Goal: Task Accomplishment & Management: Use online tool/utility

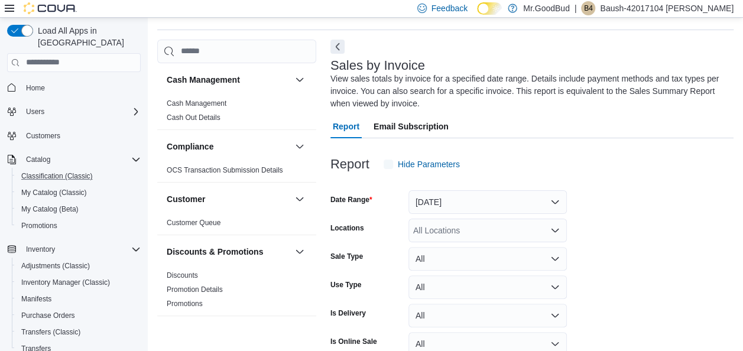
scroll to position [52, 0]
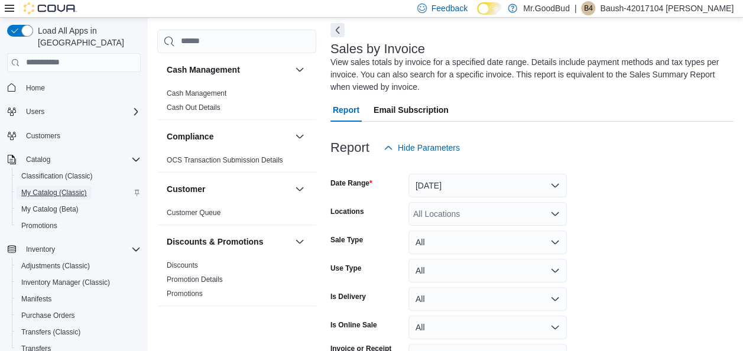
click at [83, 188] on span "My Catalog (Classic)" at bounding box center [54, 192] width 66 height 9
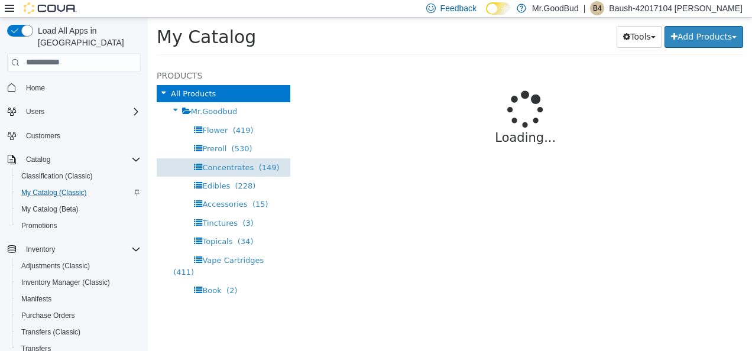
click at [233, 168] on span "Concentrates" at bounding box center [227, 167] width 51 height 9
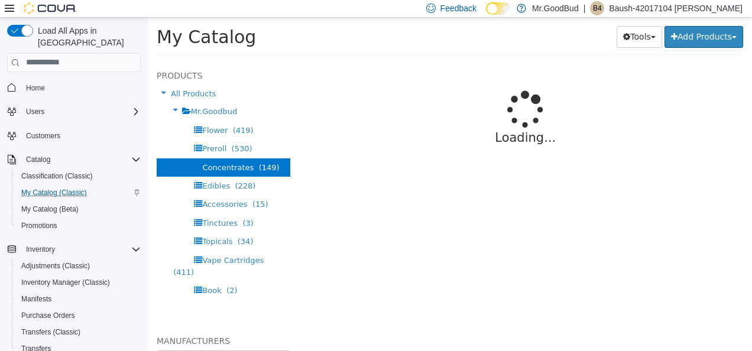
select select "**********"
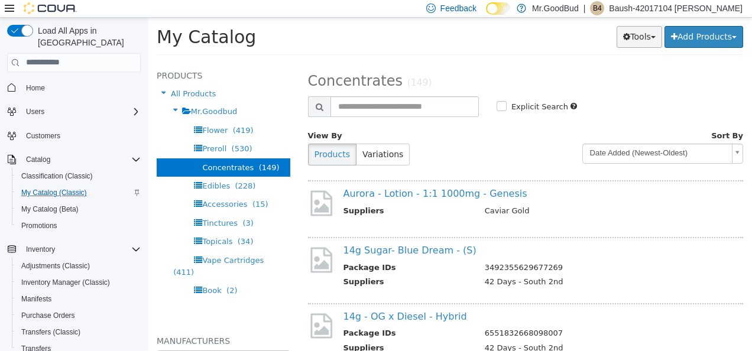
click at [635, 34] on button "Tools" at bounding box center [639, 36] width 46 height 22
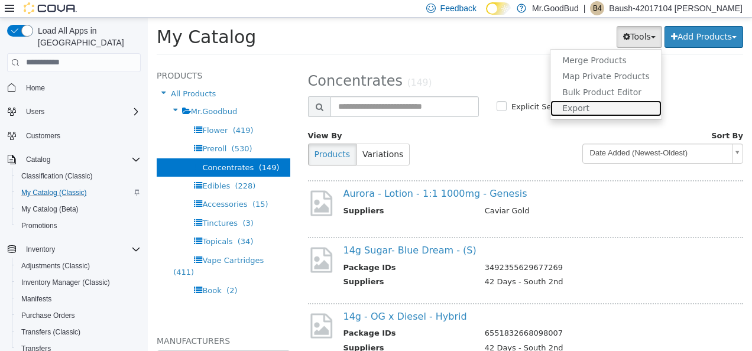
click at [591, 105] on link "Export" at bounding box center [605, 108] width 111 height 16
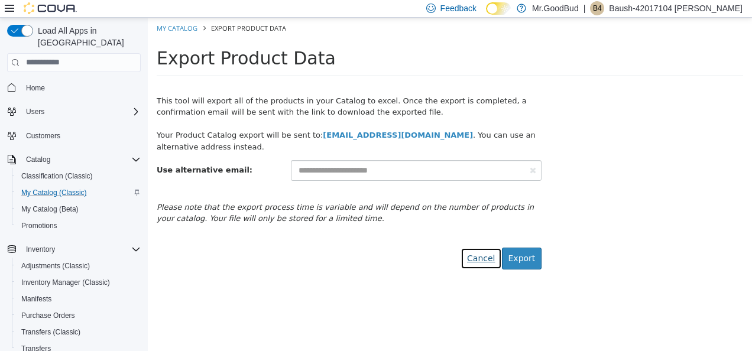
click at [484, 257] on link "Cancel" at bounding box center [480, 258] width 41 height 22
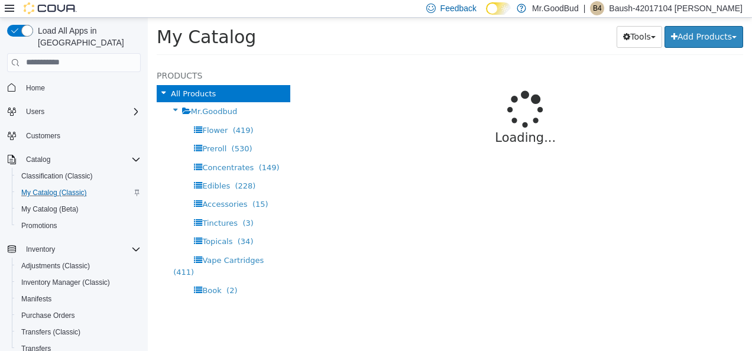
select select "**********"
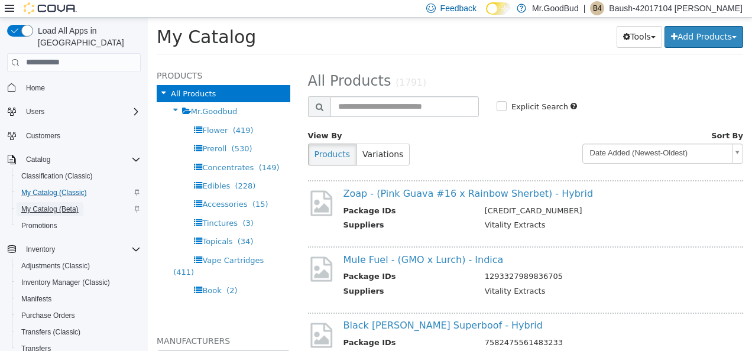
click at [78, 204] on span "My Catalog (Beta)" at bounding box center [49, 208] width 57 height 9
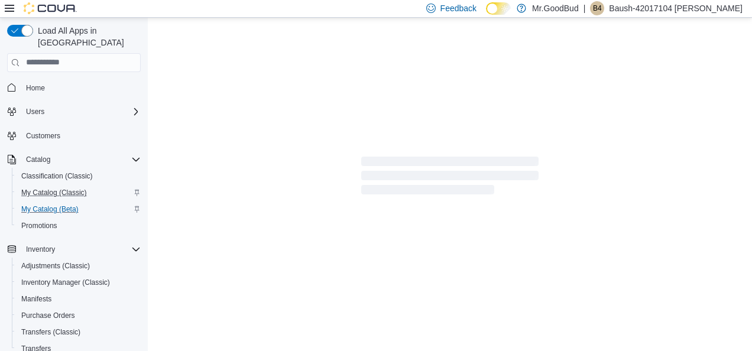
select select "**********"
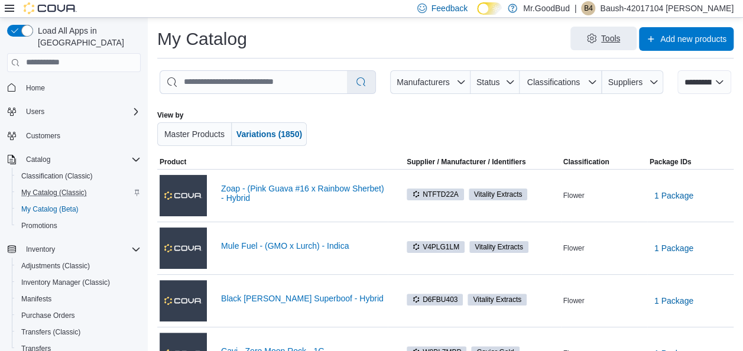
click at [609, 40] on span "Tools" at bounding box center [603, 39] width 52 height 24
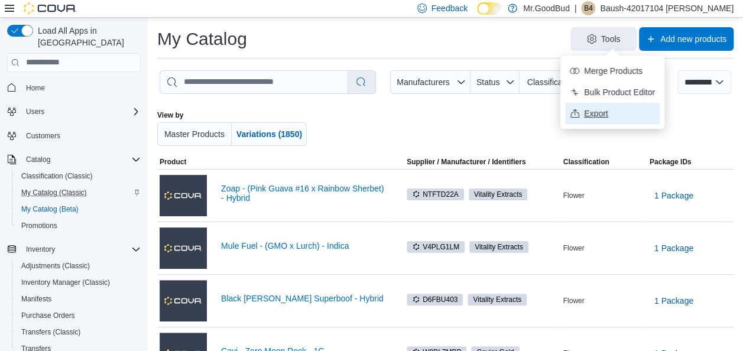
click at [598, 111] on span "Export" at bounding box center [619, 114] width 71 height 12
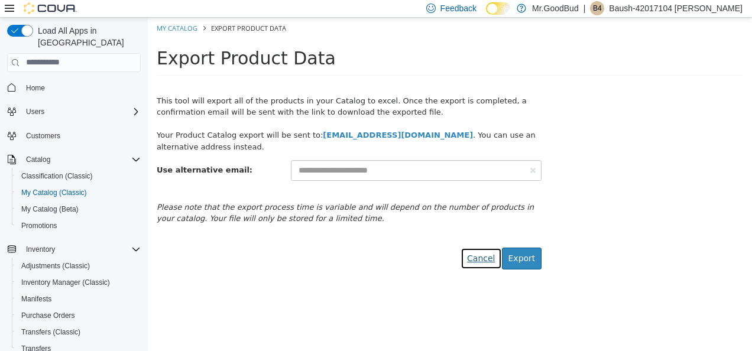
click at [481, 256] on link "Cancel" at bounding box center [480, 258] width 41 height 22
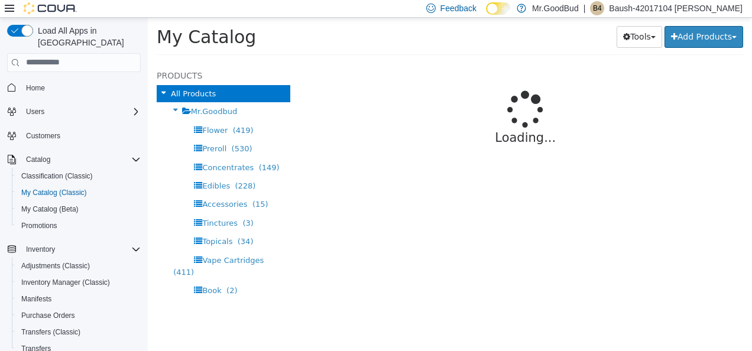
select select "**********"
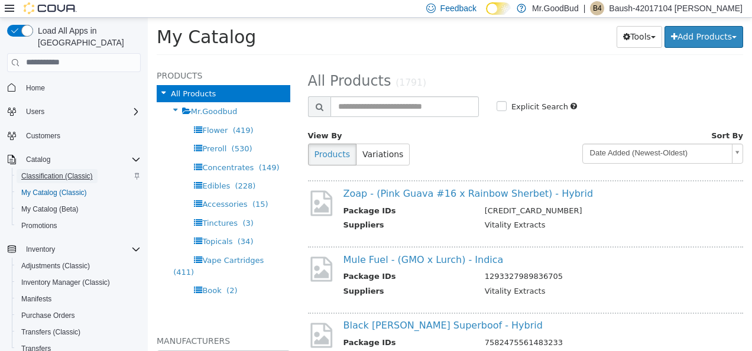
click at [70, 171] on span "Classification (Classic)" at bounding box center [57, 175] width 72 height 9
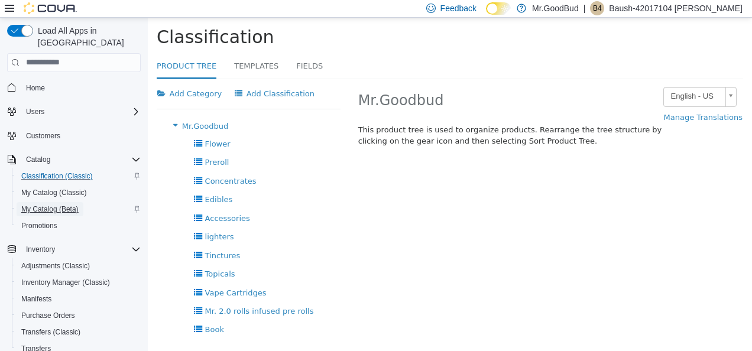
click at [71, 204] on span "My Catalog (Beta)" at bounding box center [49, 208] width 57 height 9
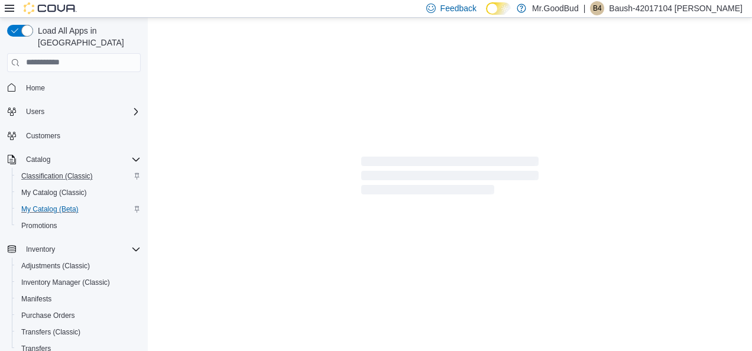
select select "**********"
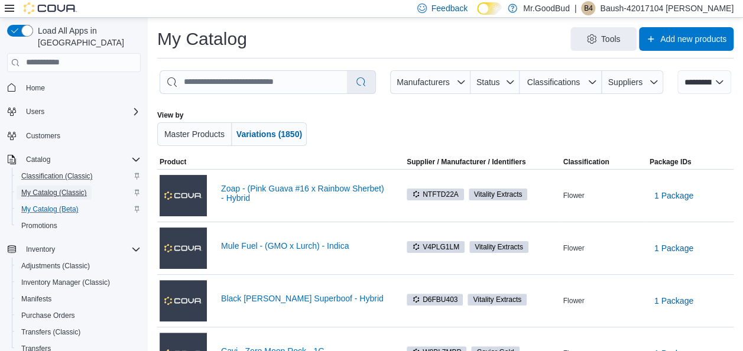
click at [71, 188] on span "My Catalog (Classic)" at bounding box center [54, 192] width 66 height 9
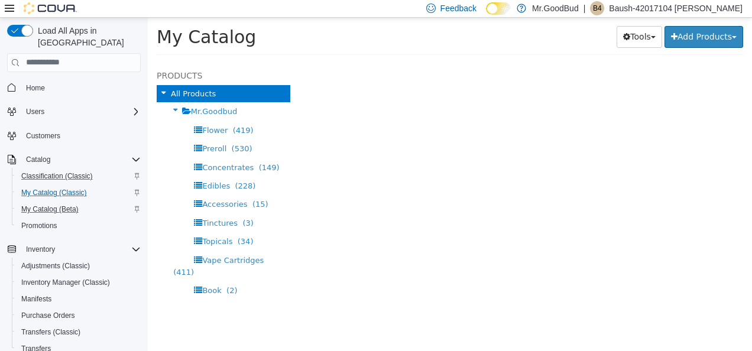
select select "**********"
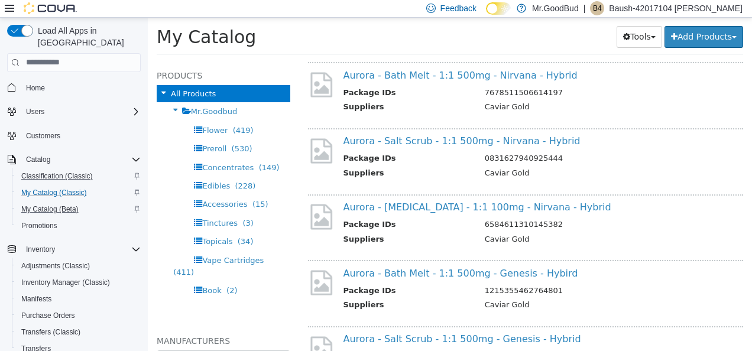
scroll to position [1123, 0]
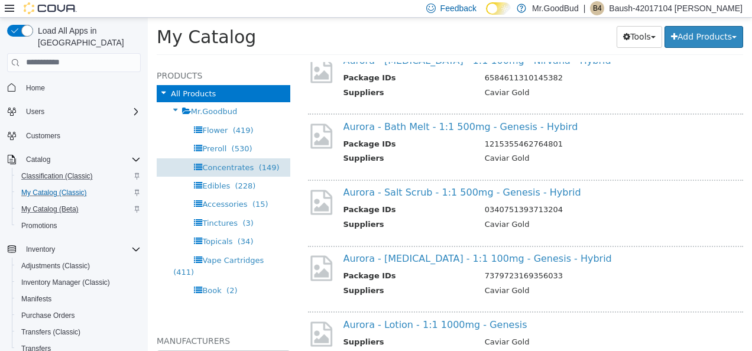
click at [248, 168] on span "Concentrates (149)" at bounding box center [240, 167] width 77 height 9
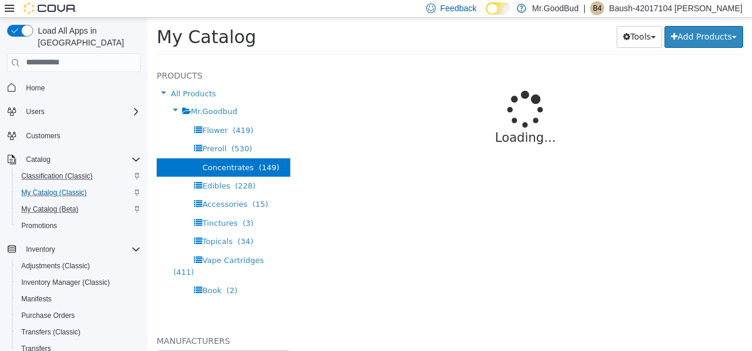
select select "**********"
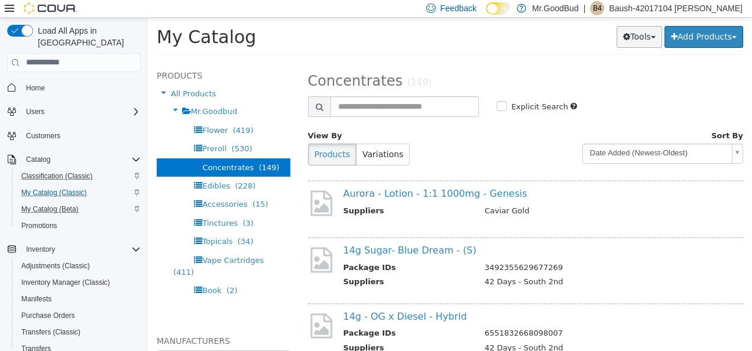
click at [639, 37] on button "Tools" at bounding box center [639, 36] width 46 height 22
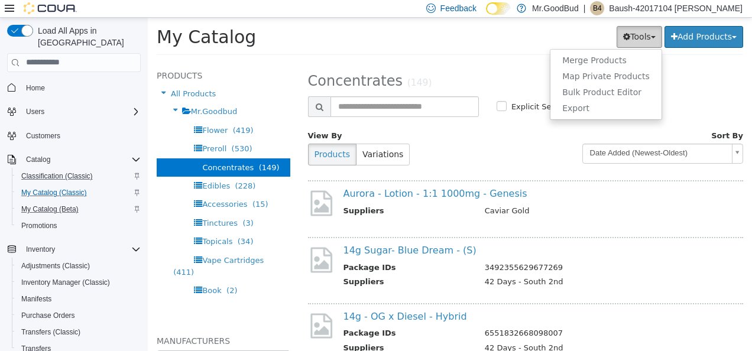
click at [639, 37] on button "Tools" at bounding box center [639, 36] width 46 height 22
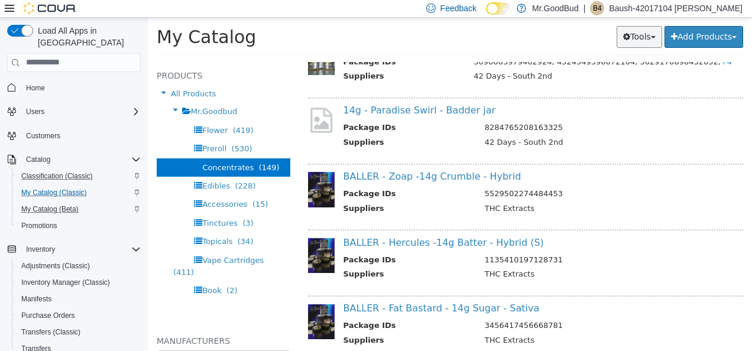
scroll to position [1195, 0]
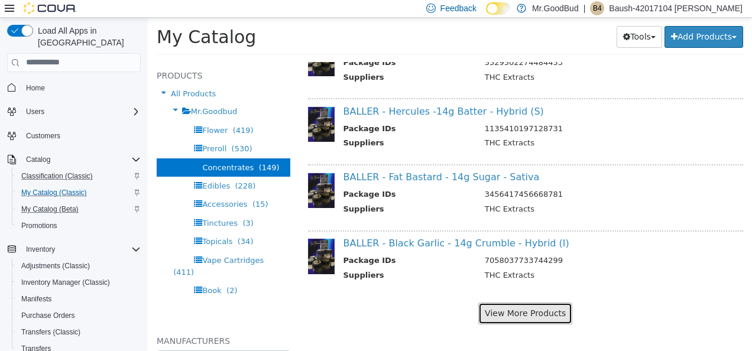
click at [544, 313] on button "View More Products" at bounding box center [525, 313] width 94 height 22
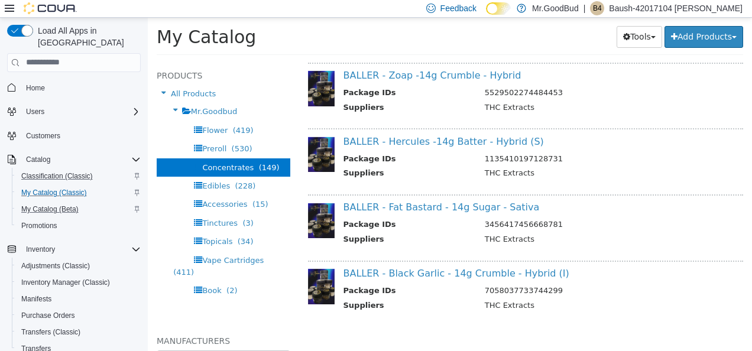
select select "**********"
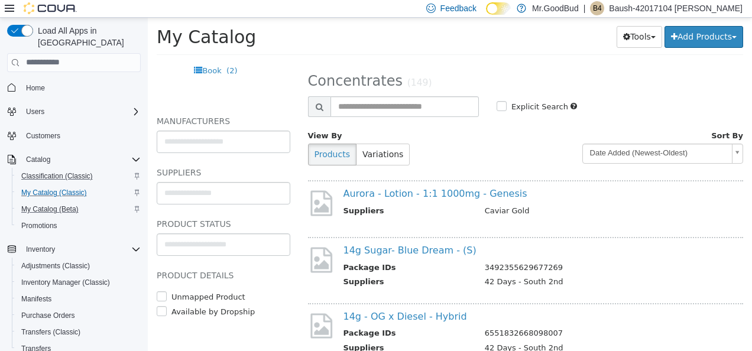
scroll to position [0, 0]
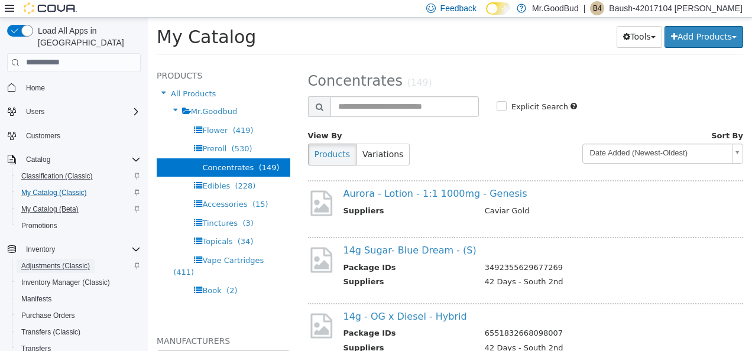
click at [83, 261] on span "Adjustments (Classic)" at bounding box center [55, 265] width 69 height 9
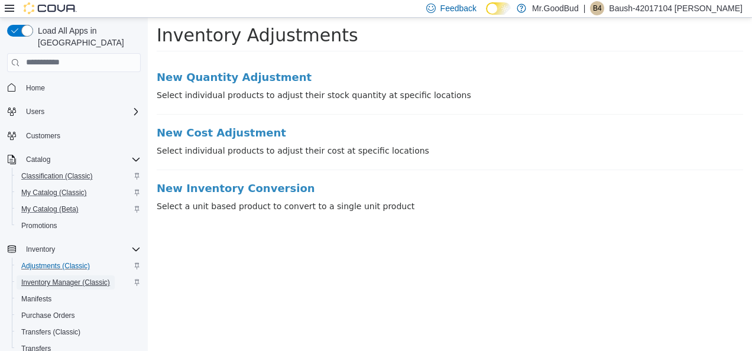
click at [82, 278] on span "Inventory Manager (Classic)" at bounding box center [65, 282] width 89 height 9
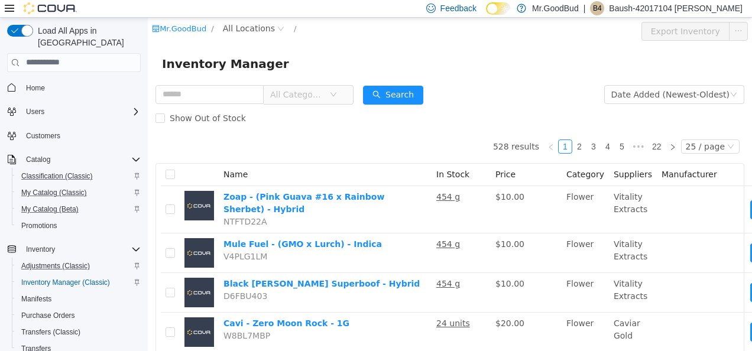
click at [324, 95] on span "All Categories" at bounding box center [297, 94] width 54 height 12
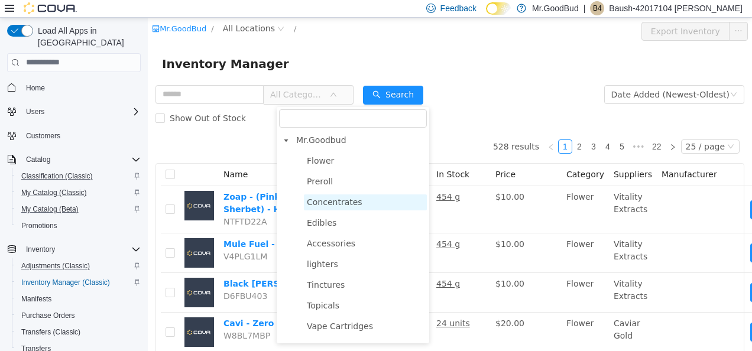
click at [349, 204] on span "Concentrates" at bounding box center [335, 201] width 56 height 9
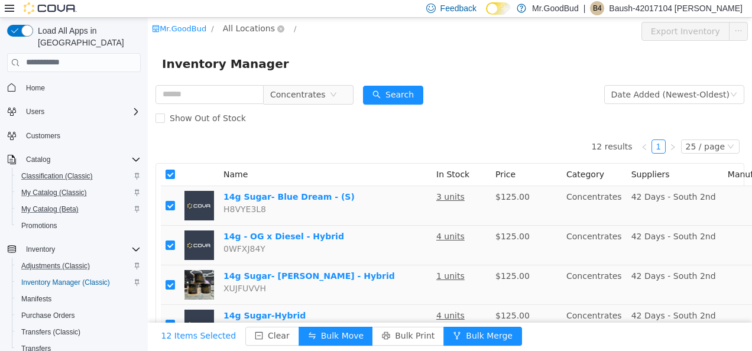
click at [254, 24] on span "All Locations" at bounding box center [249, 27] width 52 height 13
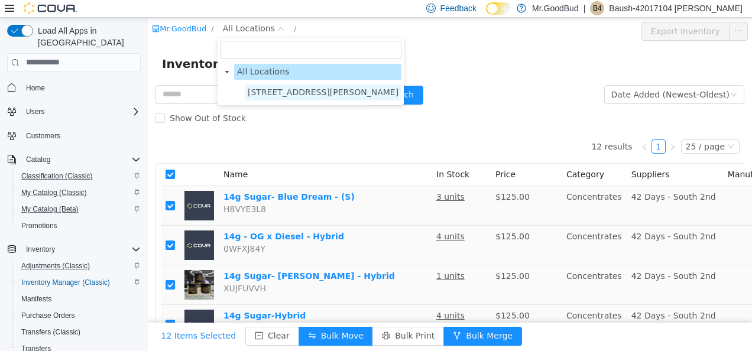
click at [249, 94] on span "[STREET_ADDRESS][PERSON_NAME]" at bounding box center [323, 91] width 151 height 9
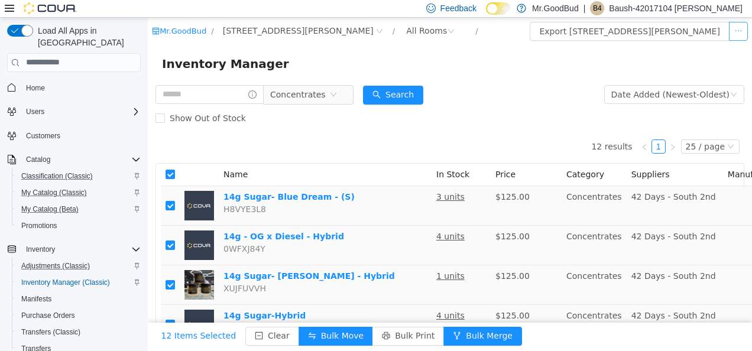
click at [729, 29] on button "button" at bounding box center [738, 30] width 19 height 19
click at [641, 32] on button "Export 1710 Joe Harvey Blvd Inventory" at bounding box center [628, 30] width 199 height 19
click at [727, 56] on div "Inventory Manager" at bounding box center [450, 63] width 576 height 19
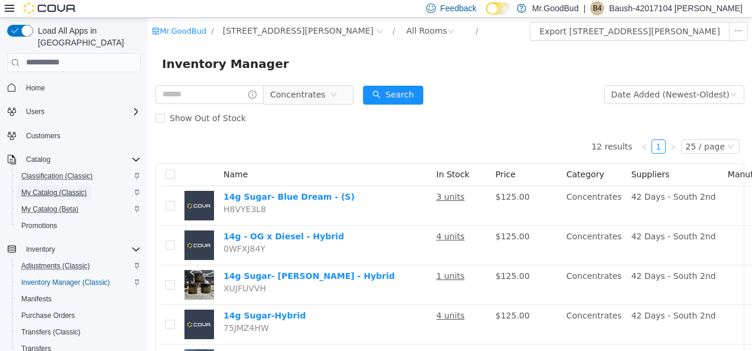
click at [48, 186] on span "My Catalog (Classic)" at bounding box center [54, 193] width 66 height 14
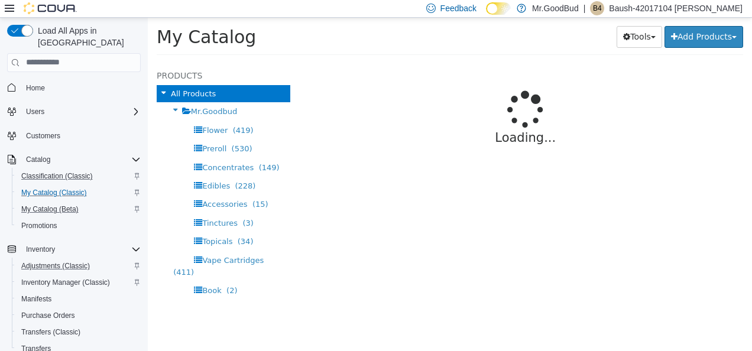
select select "**********"
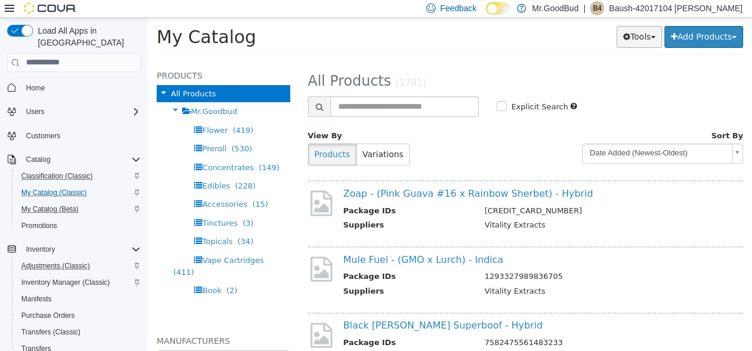
click at [635, 37] on button "Tools" at bounding box center [639, 36] width 46 height 22
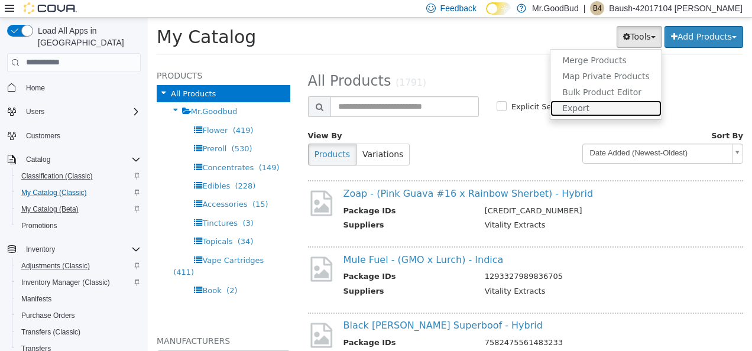
click at [623, 103] on link "Export" at bounding box center [605, 108] width 111 height 16
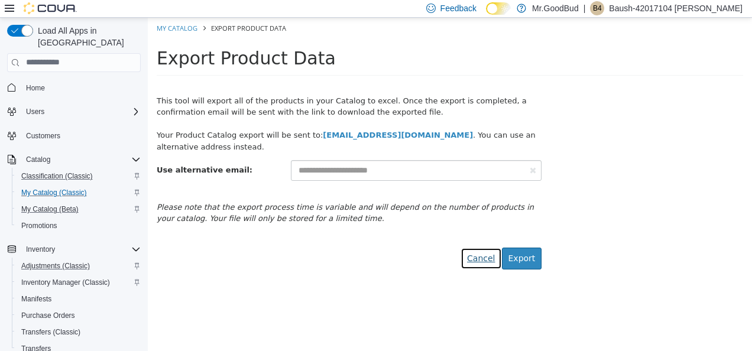
click at [483, 258] on link "Cancel" at bounding box center [480, 258] width 41 height 22
select select "**********"
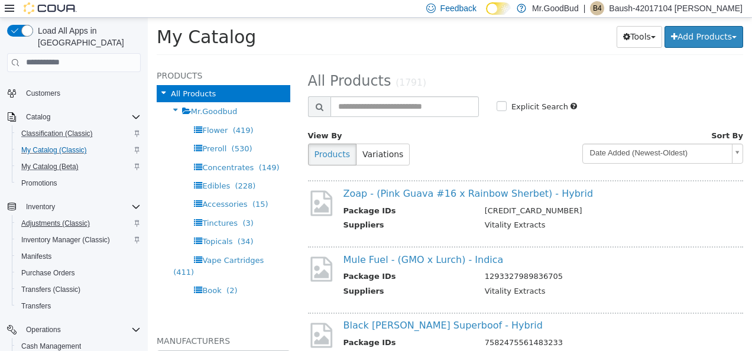
scroll to position [59, 0]
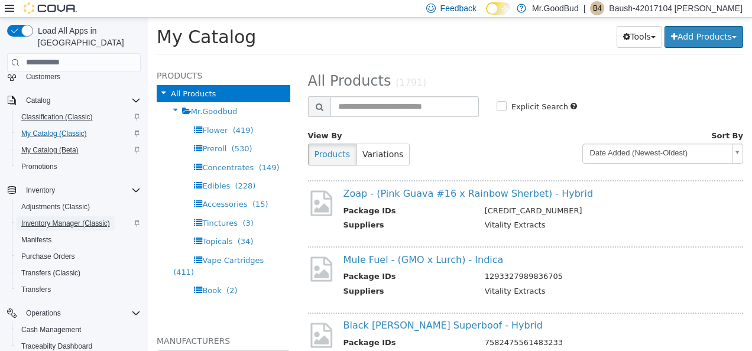
click at [90, 219] on span "Inventory Manager (Classic)" at bounding box center [65, 223] width 89 height 9
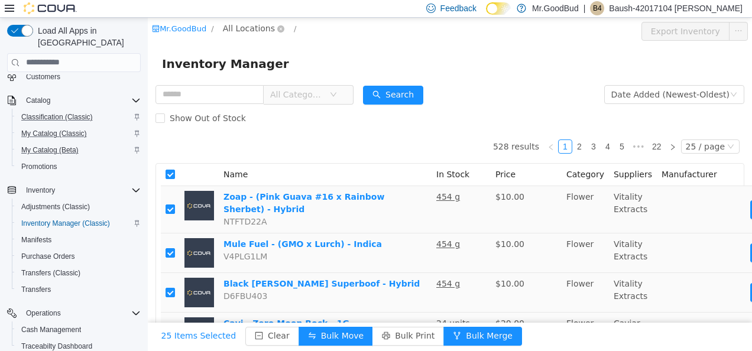
click at [262, 27] on span "All Locations" at bounding box center [249, 27] width 52 height 13
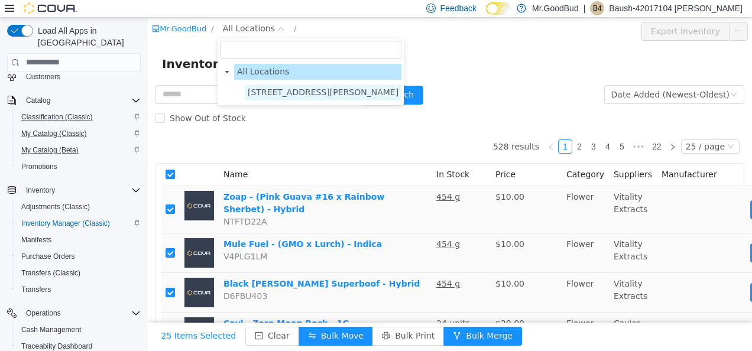
click at [266, 87] on span "[STREET_ADDRESS][PERSON_NAME]" at bounding box center [323, 91] width 151 height 9
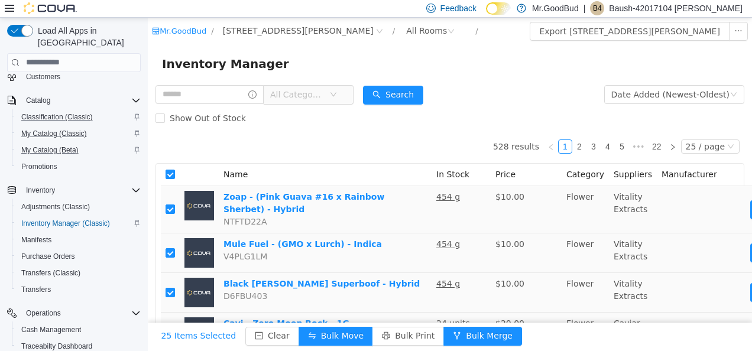
click at [324, 93] on span "All Categories" at bounding box center [297, 94] width 54 height 12
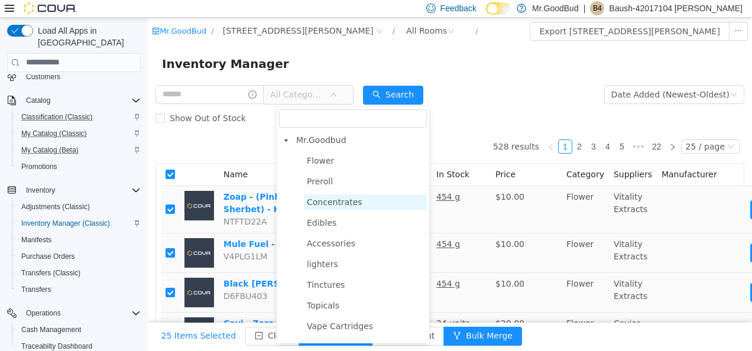
click at [351, 200] on span "Concentrates" at bounding box center [335, 201] width 56 height 9
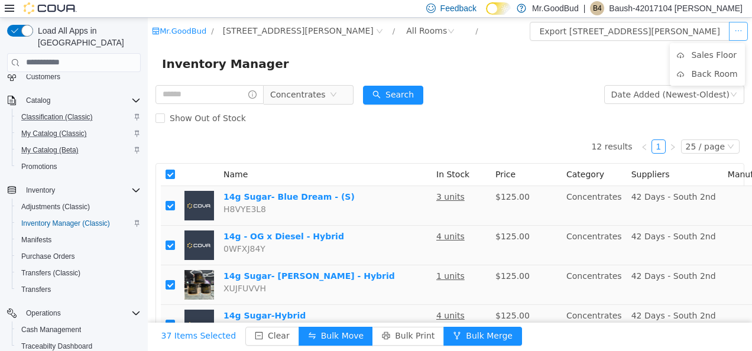
click at [729, 31] on button "button" at bounding box center [738, 30] width 19 height 19
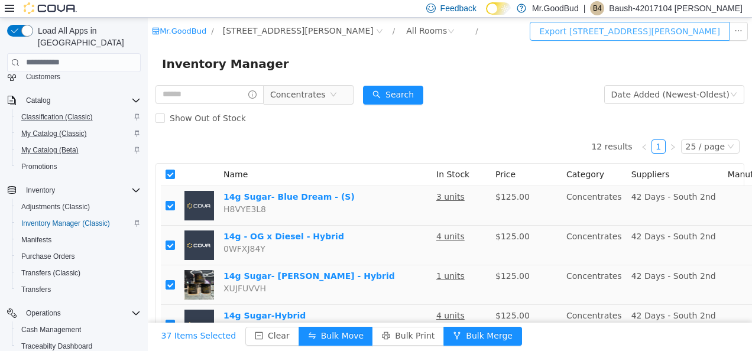
click at [697, 30] on button "Export 1710 Joe Harvey Blvd Inventory" at bounding box center [628, 30] width 199 height 19
click at [722, 47] on div "Inventory Manager" at bounding box center [450, 63] width 604 height 38
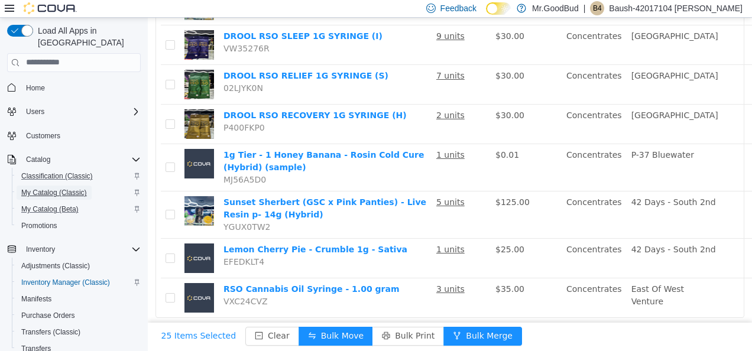
click at [69, 188] on span "My Catalog (Classic)" at bounding box center [54, 192] width 66 height 9
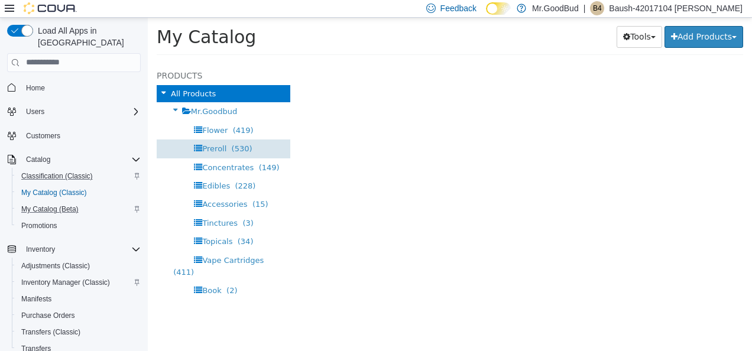
select select "**********"
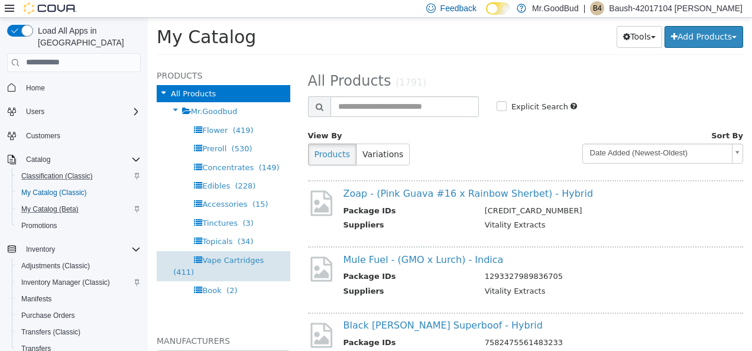
click at [243, 255] on span "Vape Cartridges" at bounding box center [232, 259] width 61 height 9
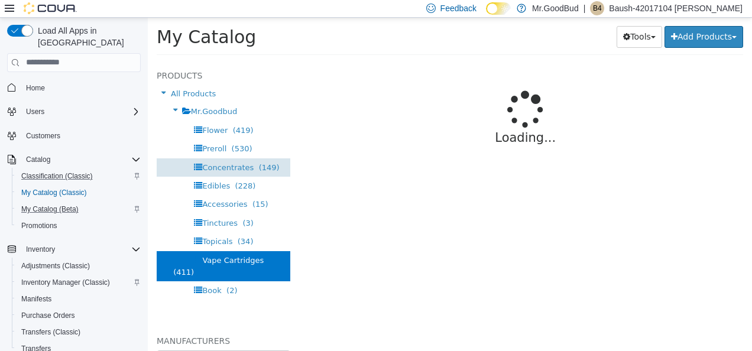
select select "**********"
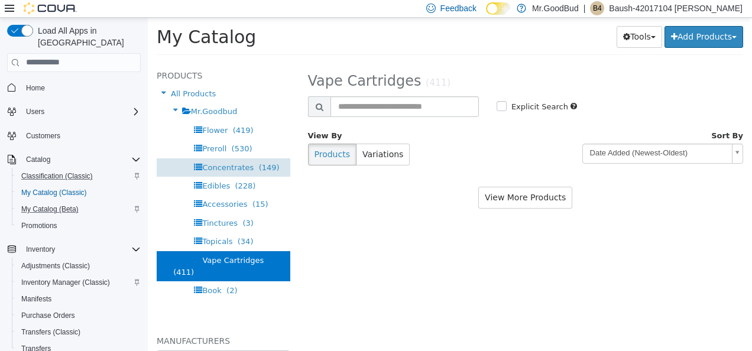
click at [259, 163] on span "(149)" at bounding box center [269, 167] width 21 height 9
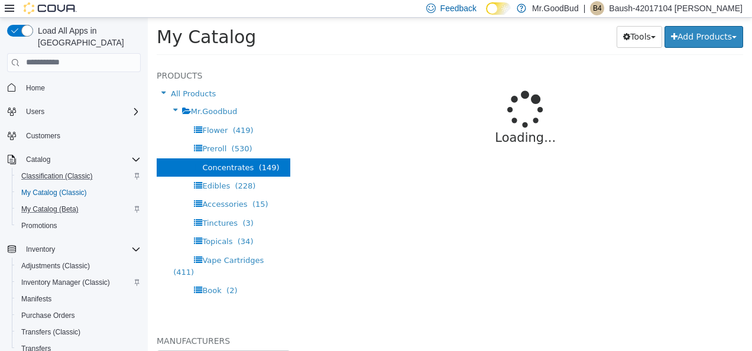
select select "**********"
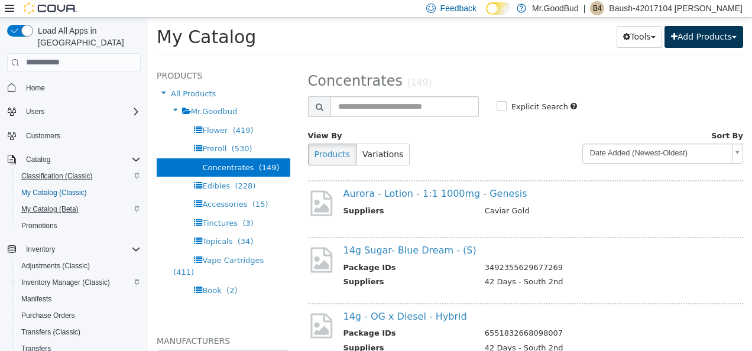
click at [736, 37] on span "button" at bounding box center [734, 36] width 5 height 2
click at [574, 47] on div "Tools Merge Products Map Private Products Bulk Product Editor Export Add Produc…" at bounding box center [575, 36] width 336 height 23
click at [66, 278] on span "Inventory Manager (Classic)" at bounding box center [65, 282] width 89 height 9
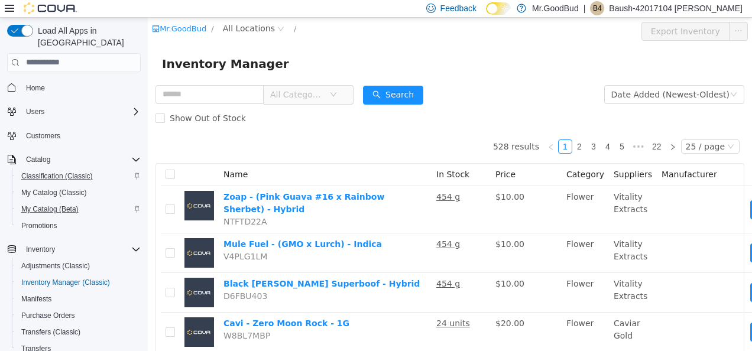
click at [324, 99] on span "All Categories" at bounding box center [297, 94] width 54 height 12
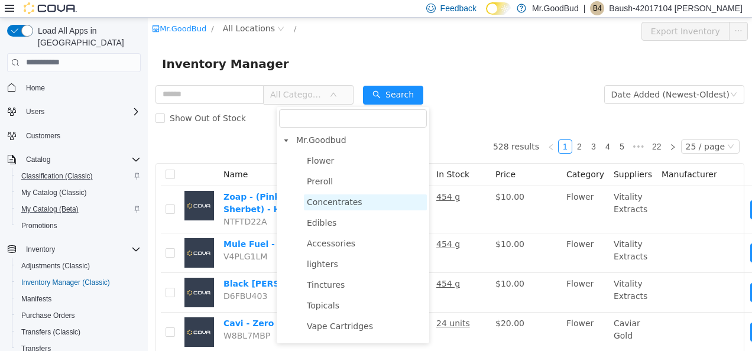
click at [339, 203] on span "Concentrates" at bounding box center [335, 201] width 56 height 9
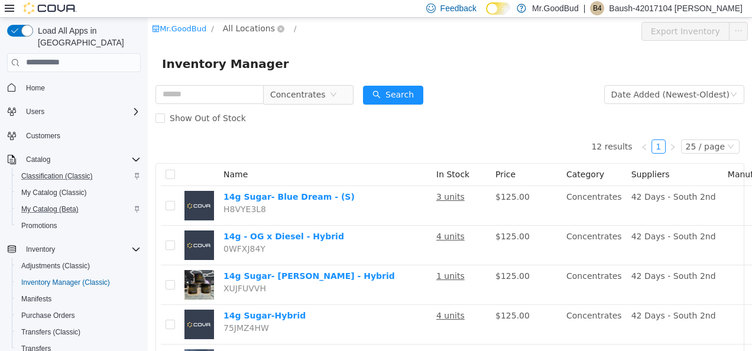
click at [253, 28] on span "All Locations" at bounding box center [249, 27] width 52 height 13
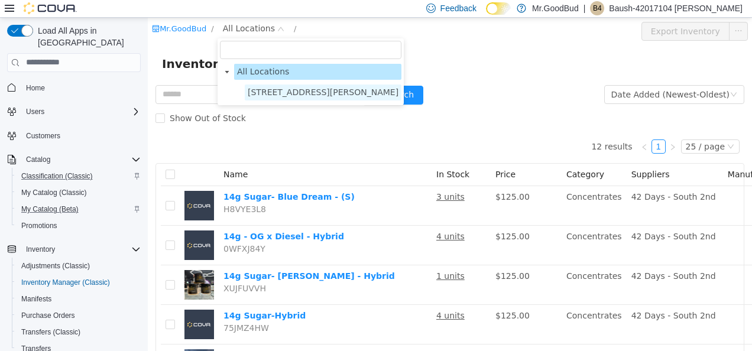
click at [262, 90] on span "[STREET_ADDRESS][PERSON_NAME]" at bounding box center [323, 91] width 151 height 9
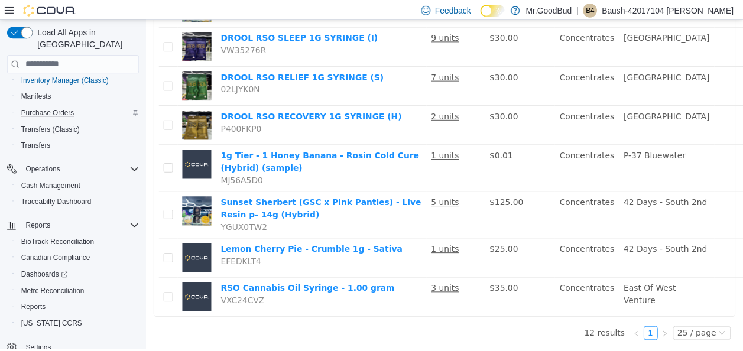
scroll to position [204, 0]
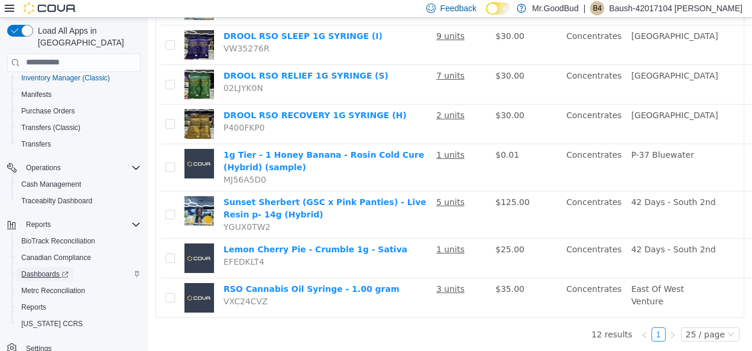
click at [53, 269] on span "Dashboards" at bounding box center [44, 273] width 47 height 9
click at [35, 303] on span "Reports" at bounding box center [33, 307] width 25 height 9
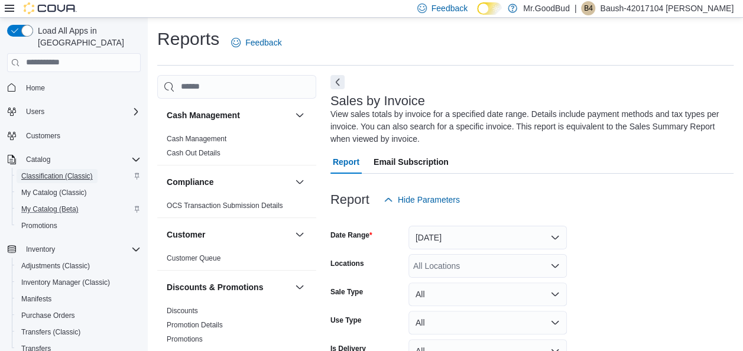
click at [90, 171] on span "Classification (Classic)" at bounding box center [57, 175] width 72 height 9
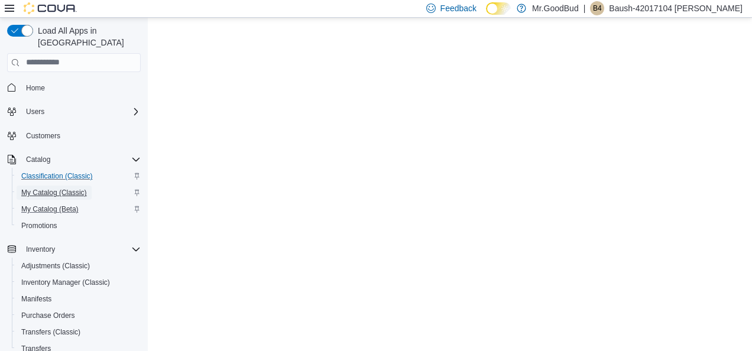
click at [82, 188] on span "My Catalog (Classic)" at bounding box center [54, 192] width 66 height 9
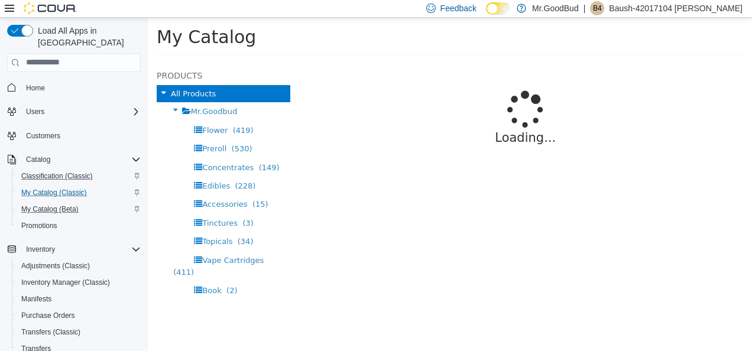
select select "**********"
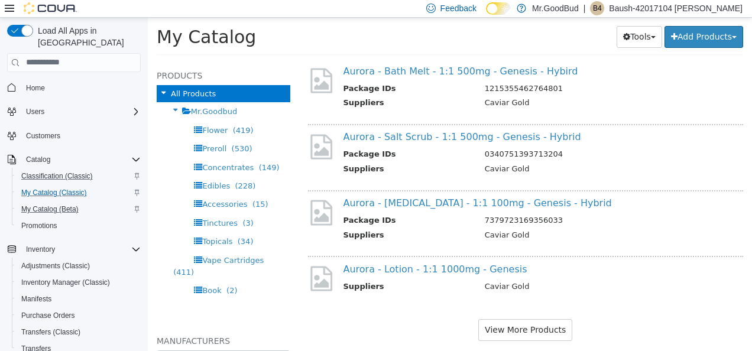
scroll to position [1195, 0]
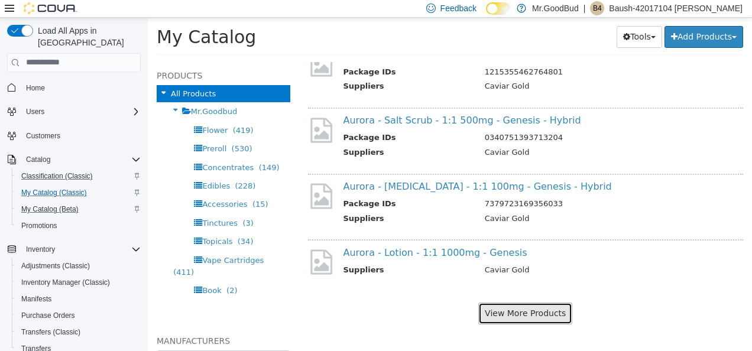
click at [552, 315] on button "View More Products" at bounding box center [525, 313] width 94 height 22
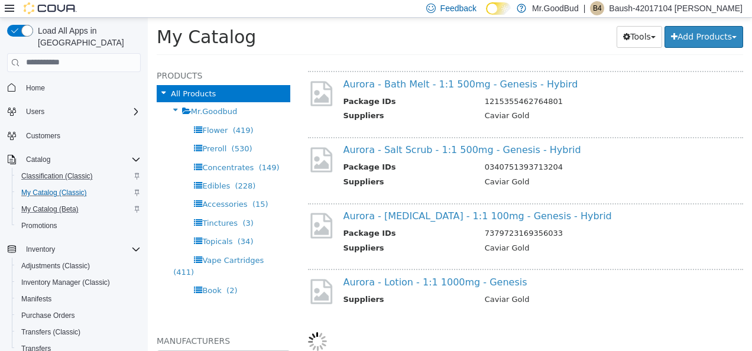
scroll to position [1165, 0]
select select "**********"
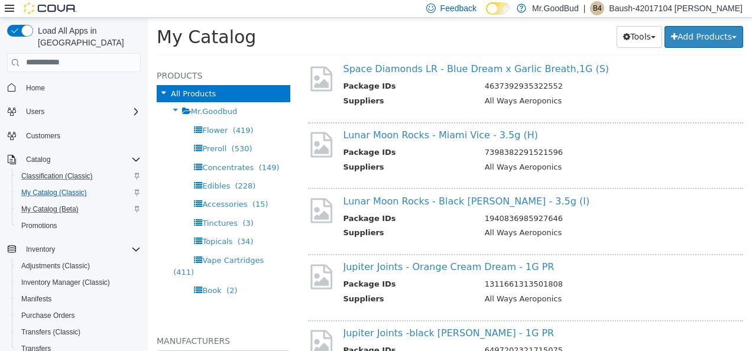
scroll to position [2469, 0]
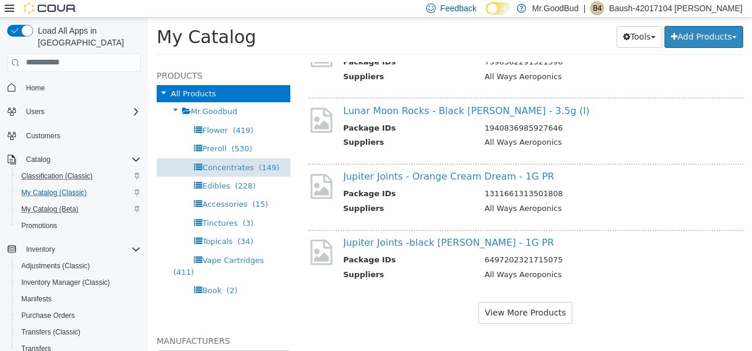
click at [229, 168] on span "Concentrates" at bounding box center [227, 167] width 51 height 9
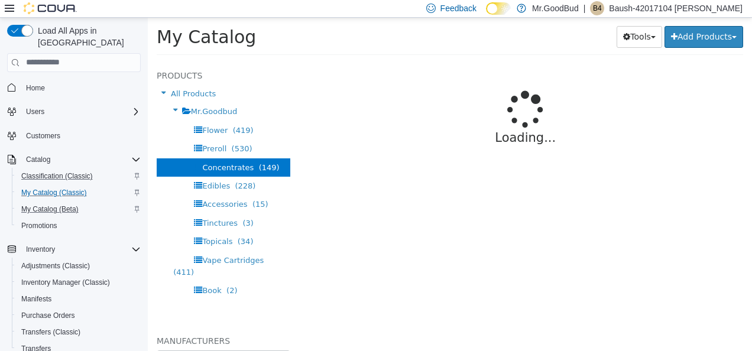
select select "**********"
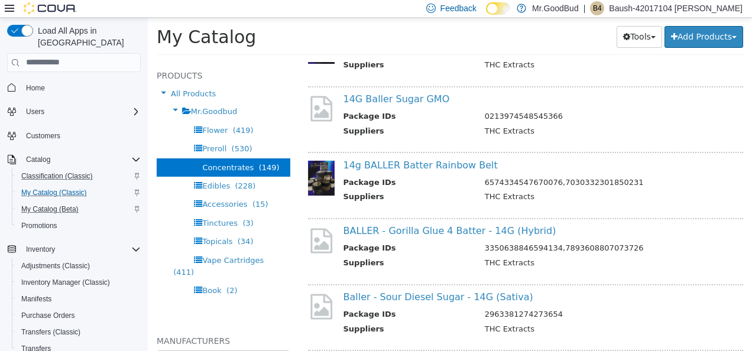
scroll to position [1204, 0]
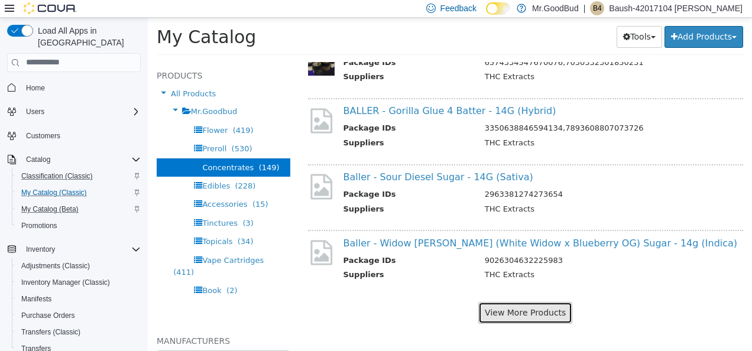
click at [542, 313] on button "View More Products" at bounding box center [525, 312] width 94 height 22
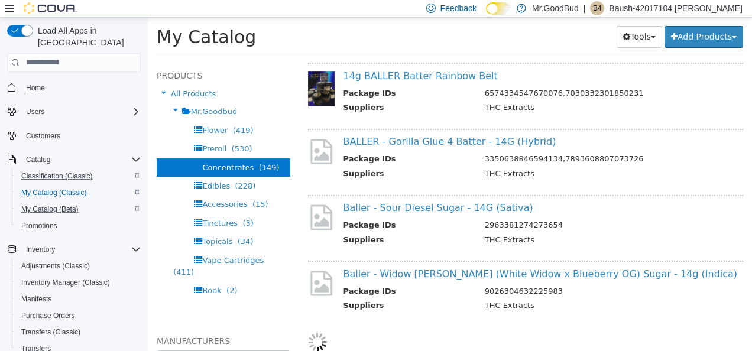
select select "**********"
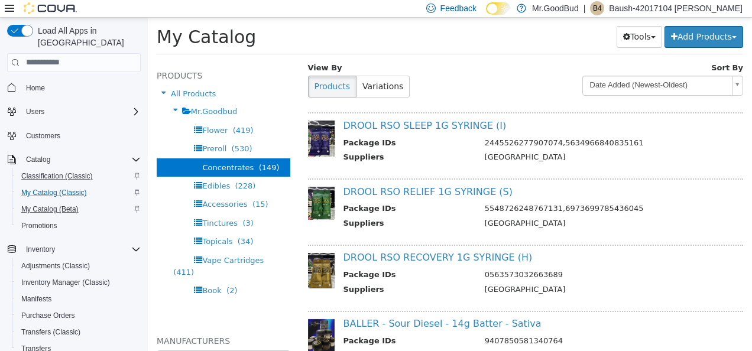
scroll to position [0, 0]
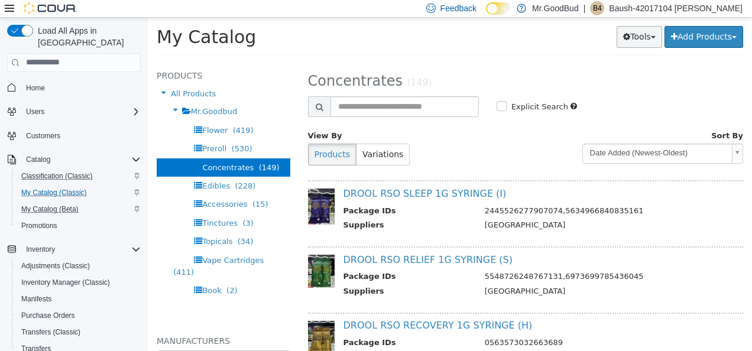
click at [633, 35] on button "Tools" at bounding box center [639, 36] width 46 height 22
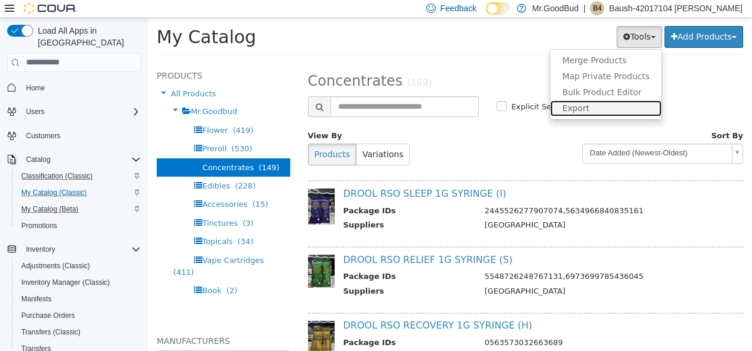
click at [594, 109] on link "Export" at bounding box center [605, 108] width 111 height 16
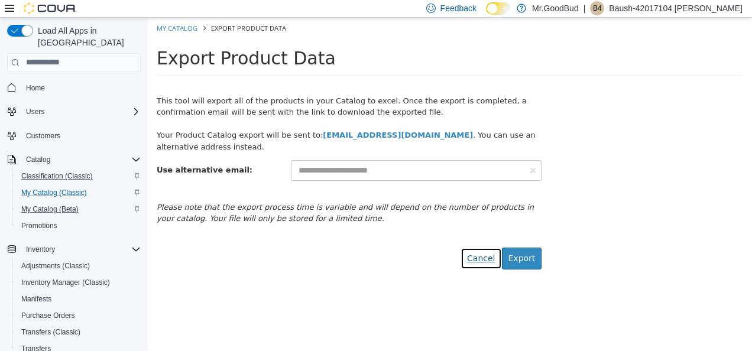
click at [472, 258] on link "Cancel" at bounding box center [480, 258] width 41 height 22
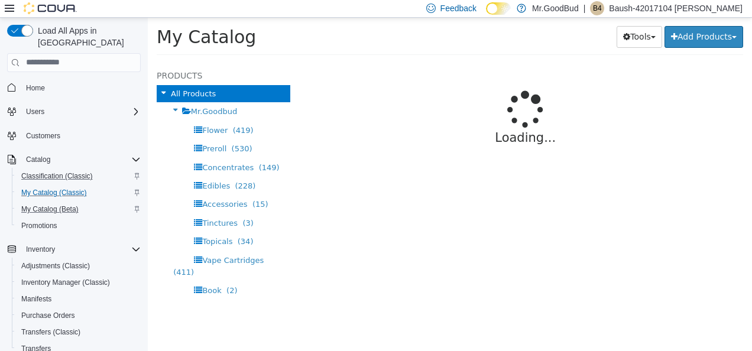
select select "**********"
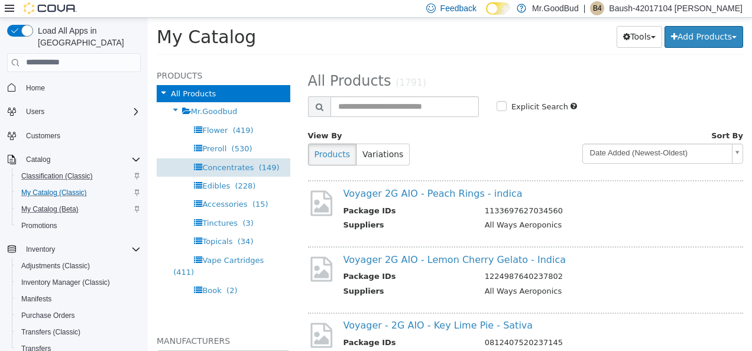
click at [228, 170] on span "Concentrates" at bounding box center [227, 167] width 51 height 9
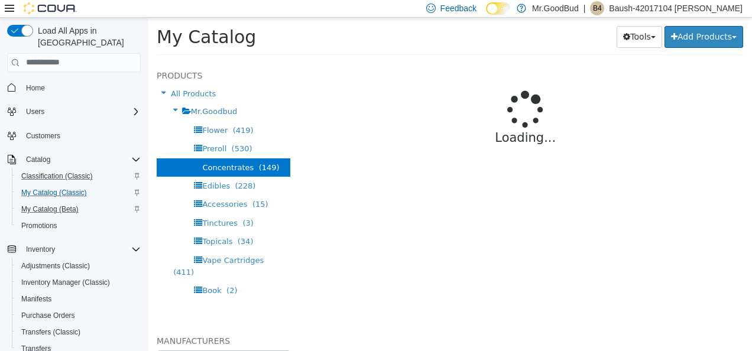
select select "**********"
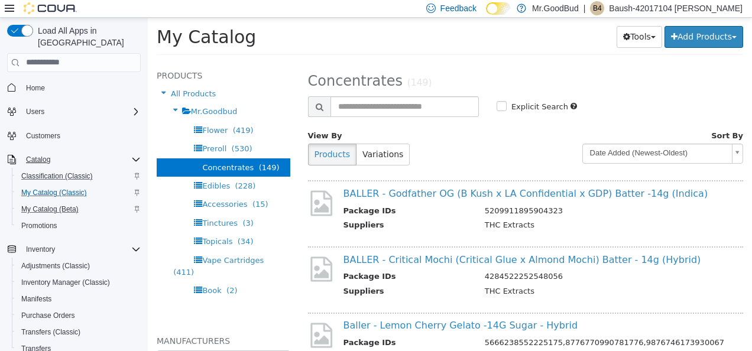
click at [67, 152] on div "Catalog" at bounding box center [80, 159] width 119 height 14
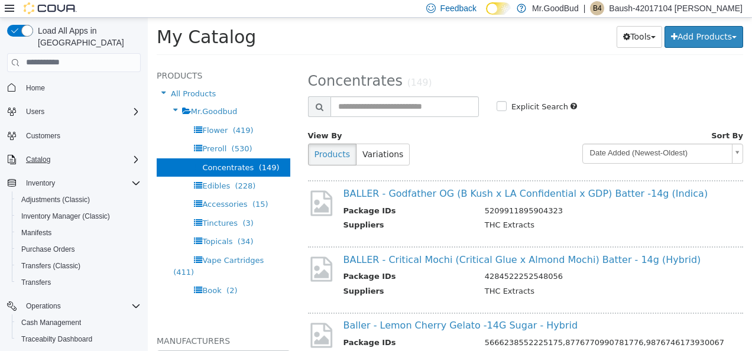
click at [67, 152] on div "Catalog" at bounding box center [80, 159] width 119 height 14
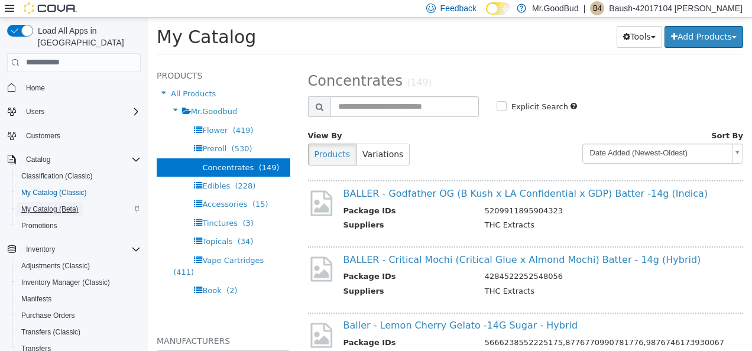
click at [50, 204] on span "My Catalog (Beta)" at bounding box center [49, 208] width 57 height 9
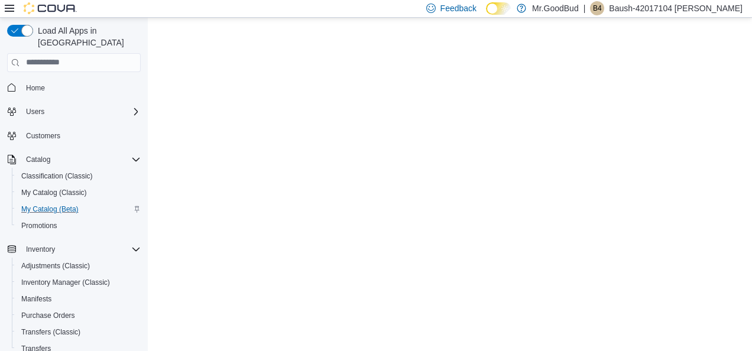
select select "**********"
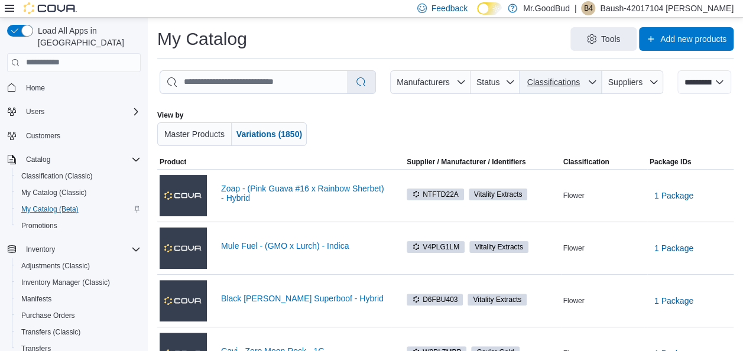
click at [555, 80] on span "Classifications" at bounding box center [553, 81] width 53 height 9
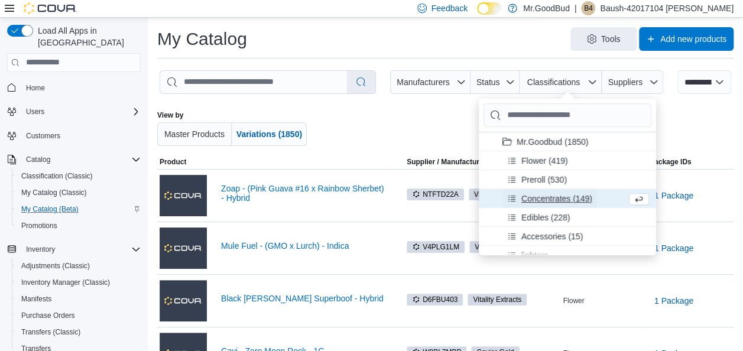
click at [565, 196] on span "Concentrates (149)" at bounding box center [556, 198] width 71 height 12
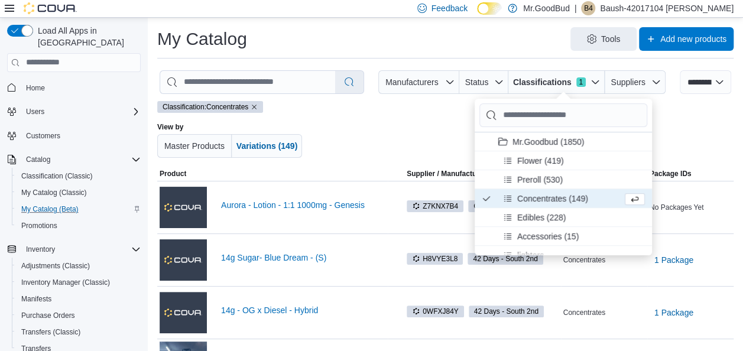
click at [373, 134] on div at bounding box center [467, 139] width 302 height 35
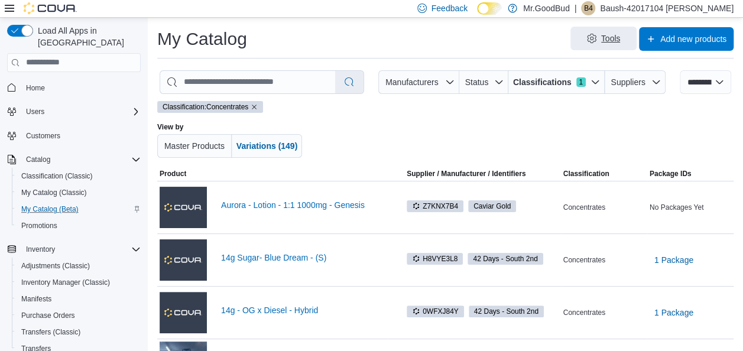
click at [620, 40] on span "Tools" at bounding box center [611, 39] width 20 height 12
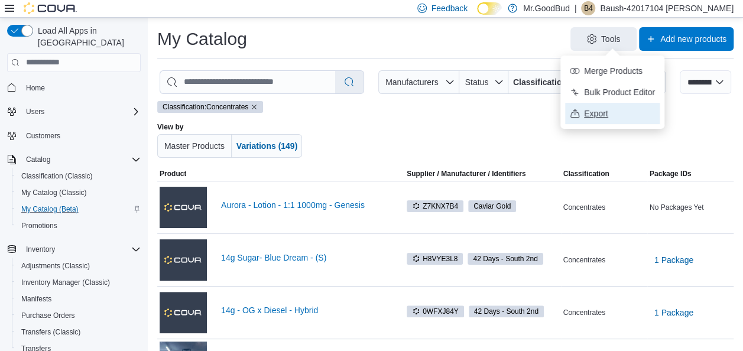
click at [593, 116] on span "Export" at bounding box center [619, 114] width 71 height 12
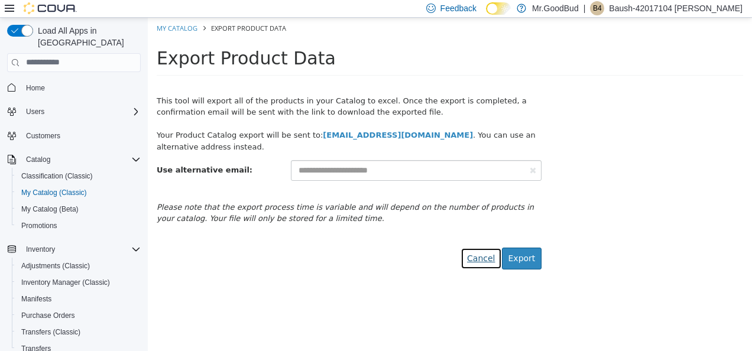
click at [477, 261] on link "Cancel" at bounding box center [480, 258] width 41 height 22
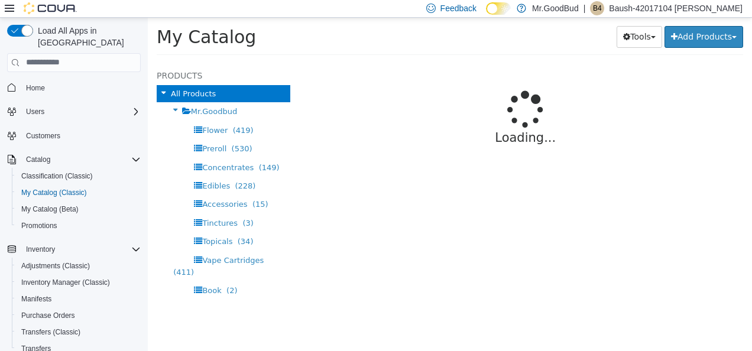
select select "**********"
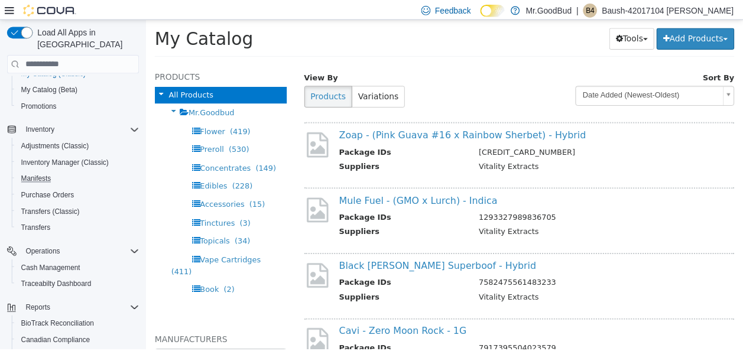
scroll to position [204, 0]
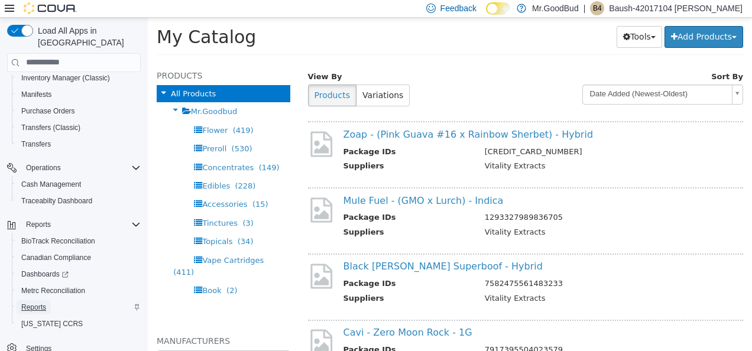
click at [46, 300] on link "Reports" at bounding box center [34, 307] width 34 height 14
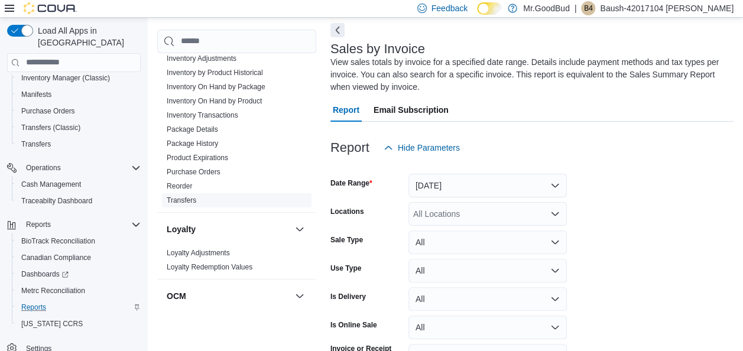
scroll to position [295, 0]
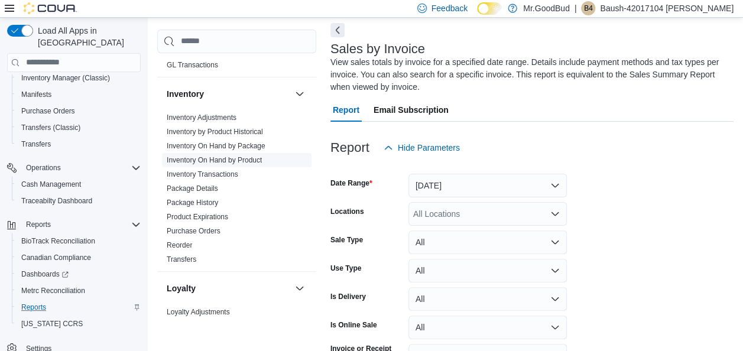
click at [258, 160] on link "Inventory On Hand by Product" at bounding box center [214, 160] width 95 height 8
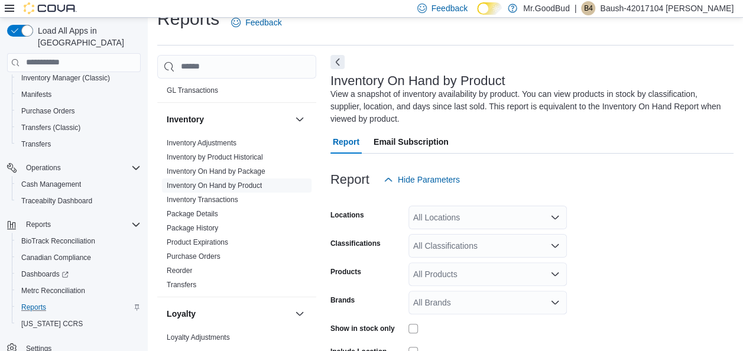
scroll to position [52, 0]
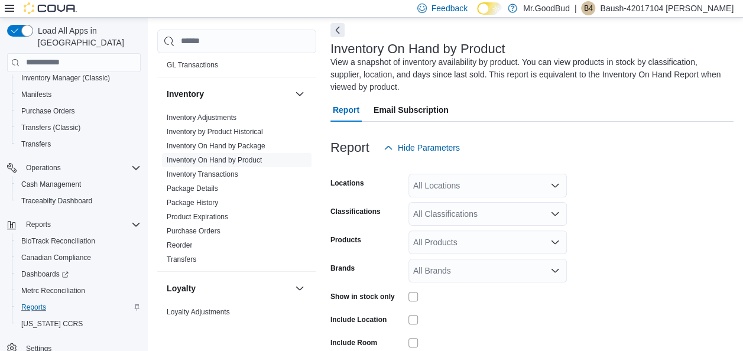
click at [555, 181] on icon "Open list of options" at bounding box center [554, 185] width 9 height 9
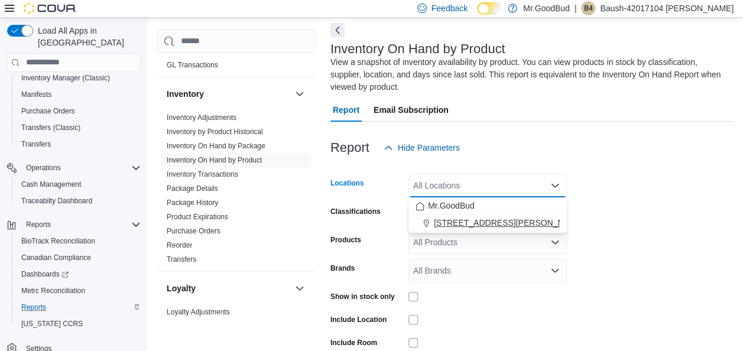
click at [533, 219] on div "[STREET_ADDRESS][PERSON_NAME]" at bounding box center [487, 223] width 144 height 12
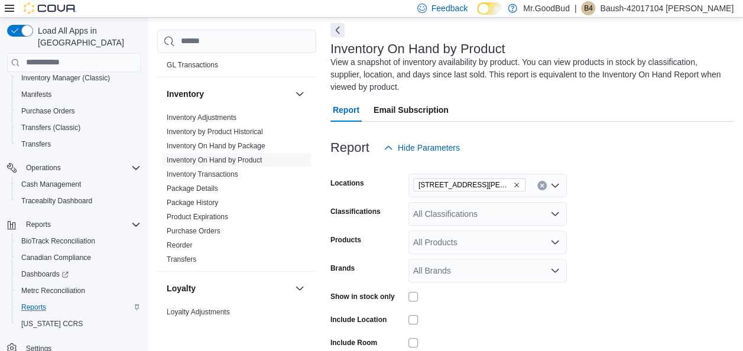
click at [610, 225] on form "Locations [STREET_ADDRESS][PERSON_NAME] Classifications All Classifications Pro…" at bounding box center [531, 284] width 403 height 248
click at [539, 211] on div "All Classifications" at bounding box center [487, 214] width 158 height 24
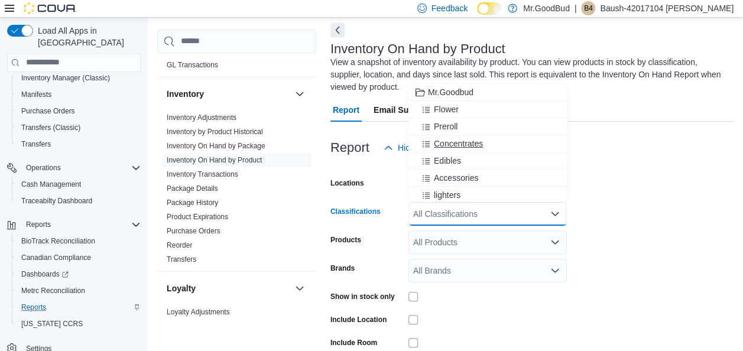
click at [522, 138] on div "Concentrates" at bounding box center [487, 144] width 144 height 12
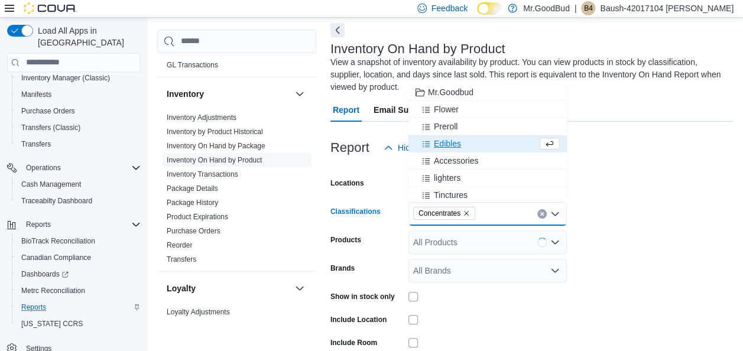
click at [658, 248] on form "Locations [STREET_ADDRESS][PERSON_NAME] Classifications Concentrates Combo box.…" at bounding box center [531, 284] width 403 height 248
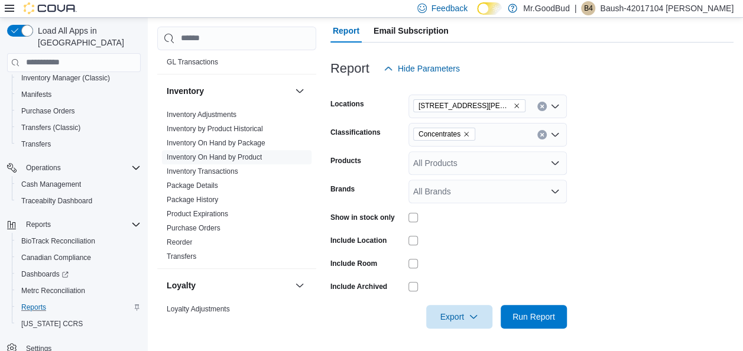
scroll to position [132, 0]
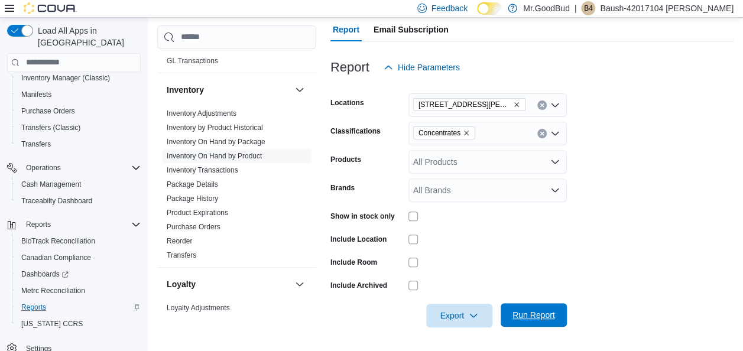
click at [544, 318] on span "Run Report" at bounding box center [533, 315] width 43 height 12
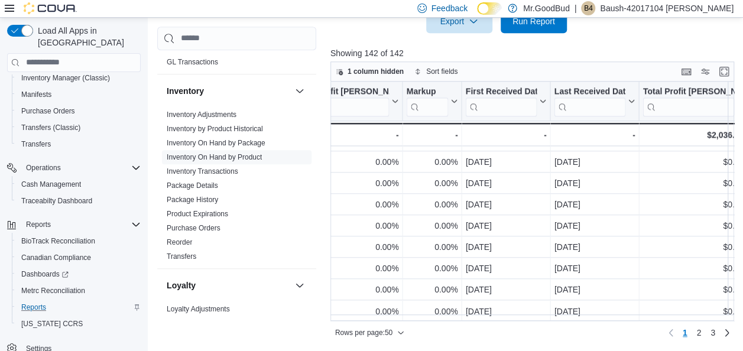
scroll to position [894, 1239]
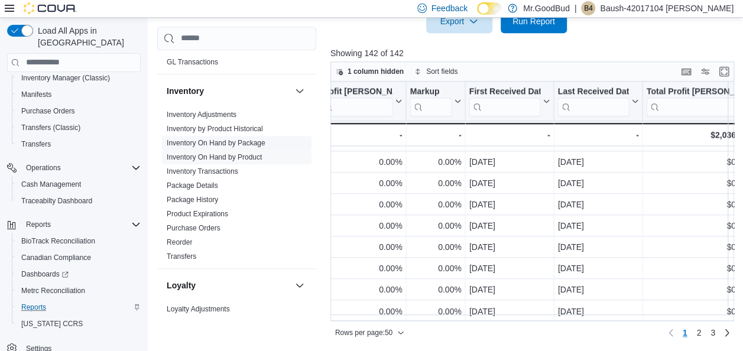
click at [254, 140] on link "Inventory On Hand by Package" at bounding box center [216, 142] width 99 height 8
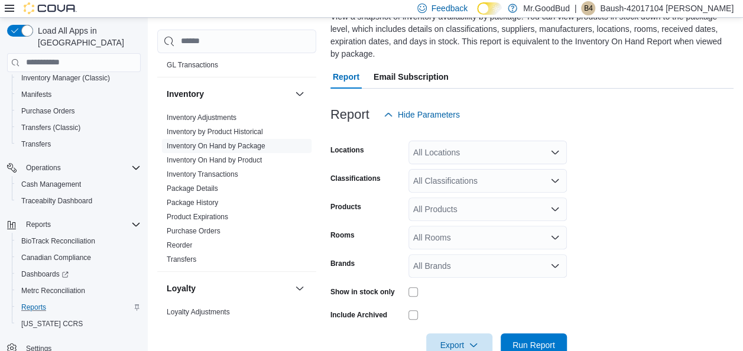
scroll to position [64, 0]
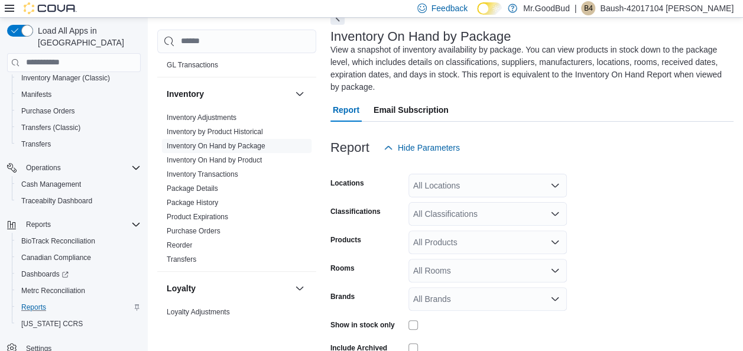
click at [482, 187] on div "All Locations" at bounding box center [487, 186] width 158 height 24
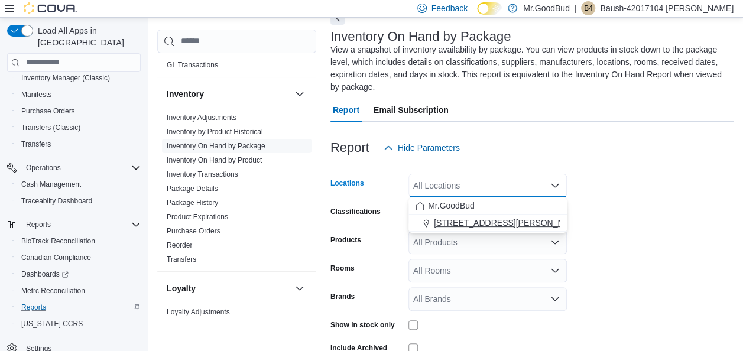
click at [472, 219] on span "[STREET_ADDRESS][PERSON_NAME]" at bounding box center [509, 223] width 150 height 12
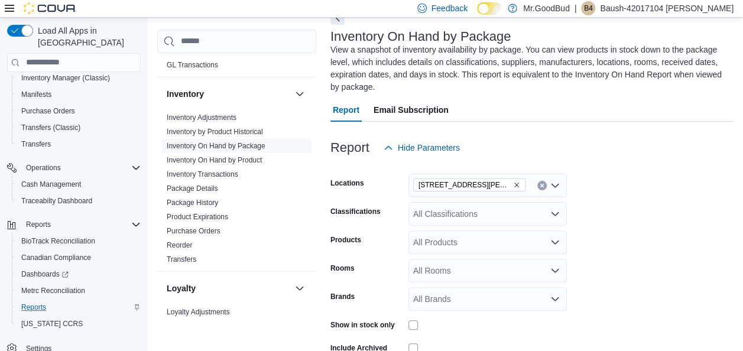
click at [687, 229] on form "Locations [STREET_ADDRESS][PERSON_NAME] Classifications All Classifications Pro…" at bounding box center [531, 275] width 403 height 230
click at [537, 210] on div "All Classifications" at bounding box center [487, 214] width 158 height 24
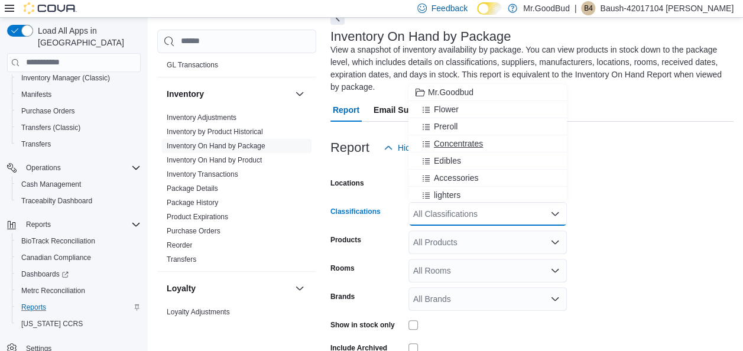
click at [488, 140] on div "Concentrates" at bounding box center [487, 144] width 144 height 12
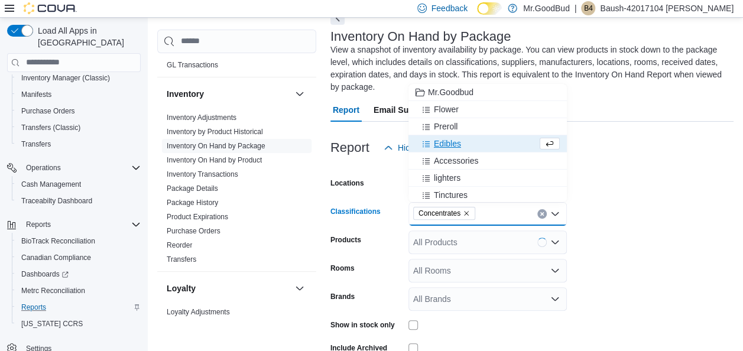
click at [634, 245] on form "Locations [STREET_ADDRESS][PERSON_NAME] Classifications Concentrates Combo box.…" at bounding box center [531, 275] width 403 height 230
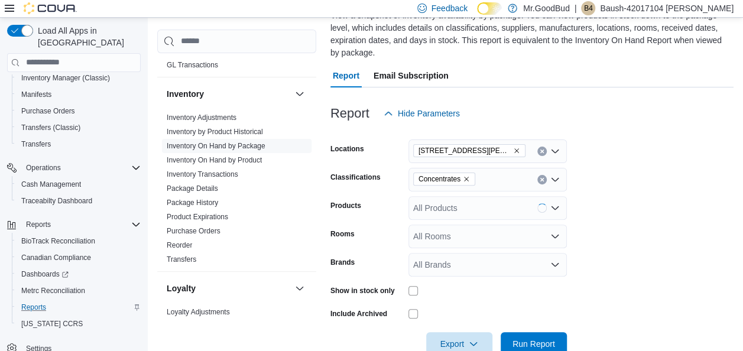
scroll to position [126, 0]
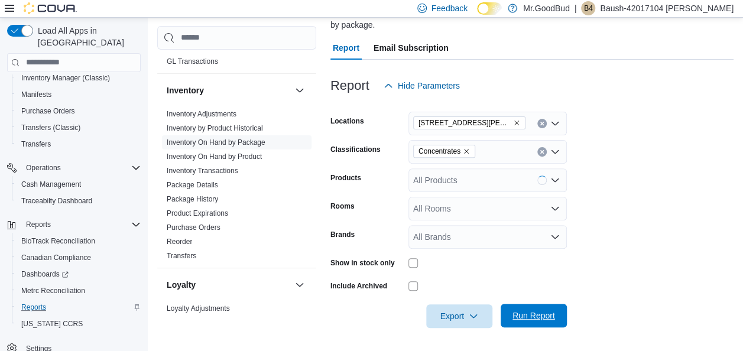
click at [548, 321] on span "Run Report" at bounding box center [534, 316] width 52 height 24
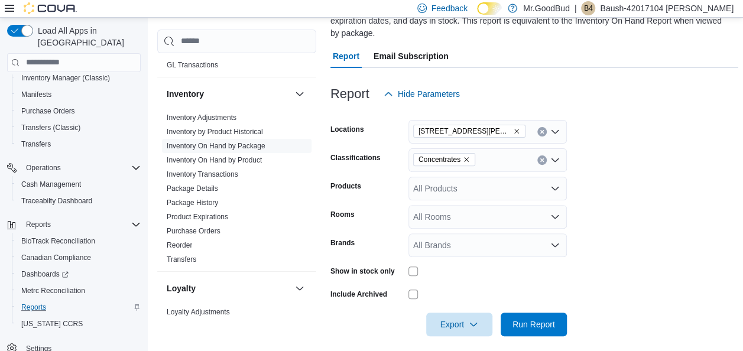
scroll to position [295, 0]
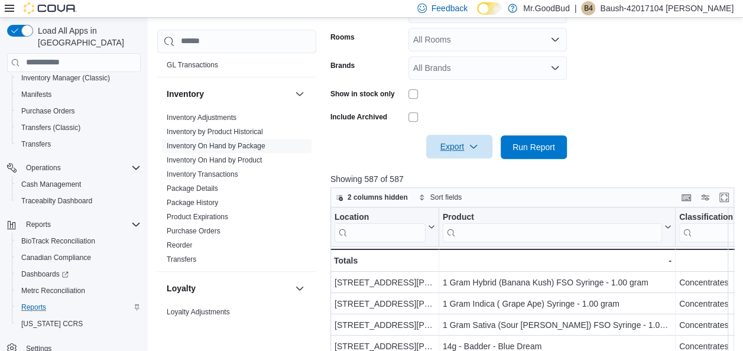
click at [475, 154] on span "Export" at bounding box center [459, 147] width 52 height 24
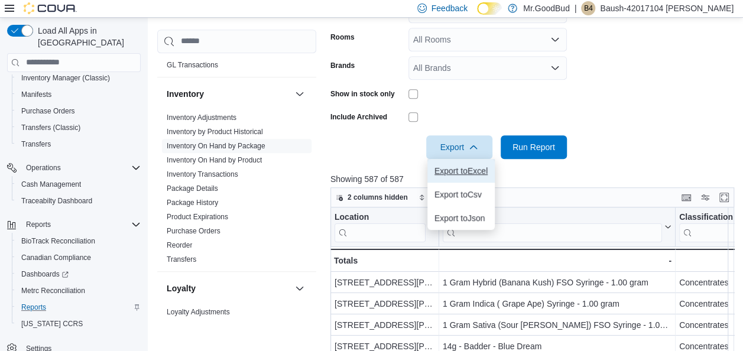
click at [467, 172] on span "Export to Excel" at bounding box center [460, 170] width 53 height 9
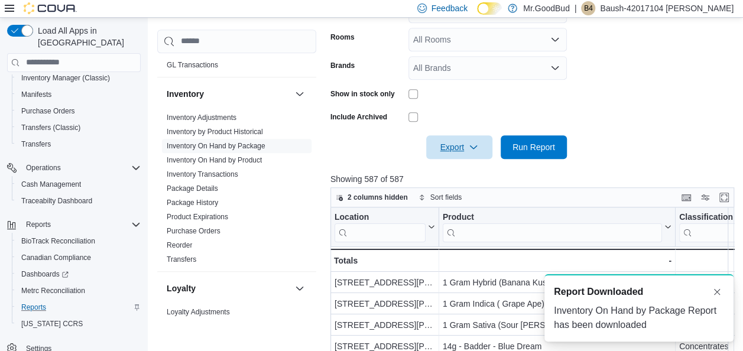
scroll to position [0, 0]
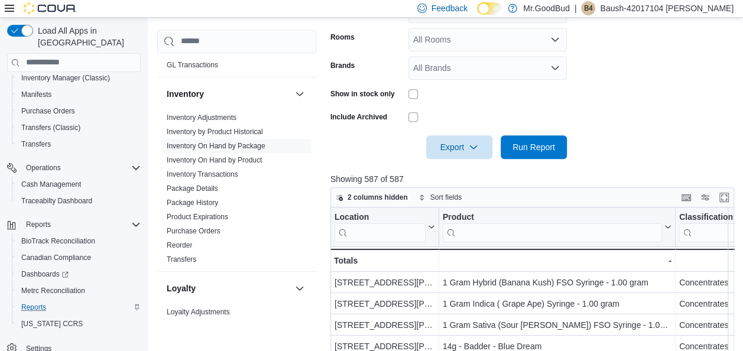
click at [384, 129] on div at bounding box center [534, 130] width 408 height 9
click at [552, 145] on span "Run Report" at bounding box center [533, 147] width 43 height 12
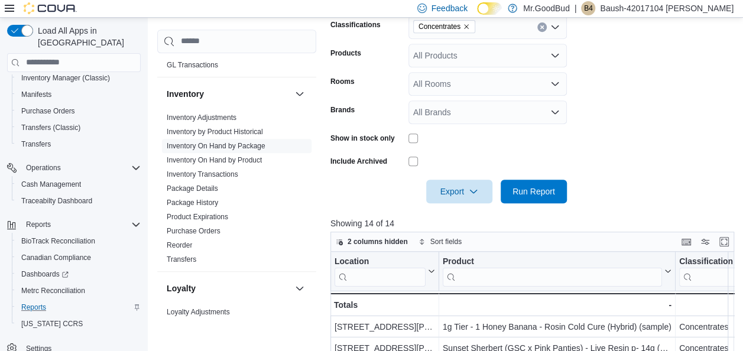
scroll to position [236, 0]
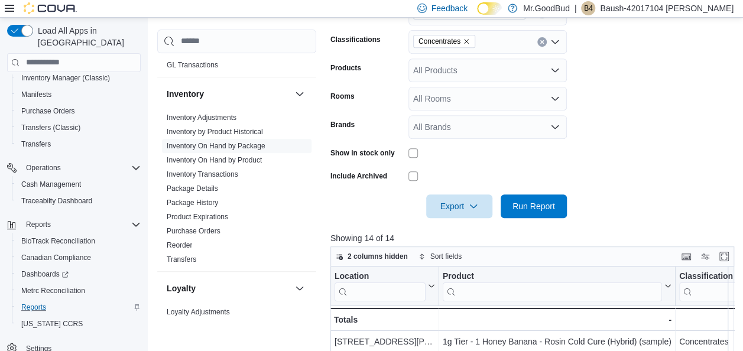
click at [561, 99] on div "All Rooms" at bounding box center [487, 99] width 158 height 24
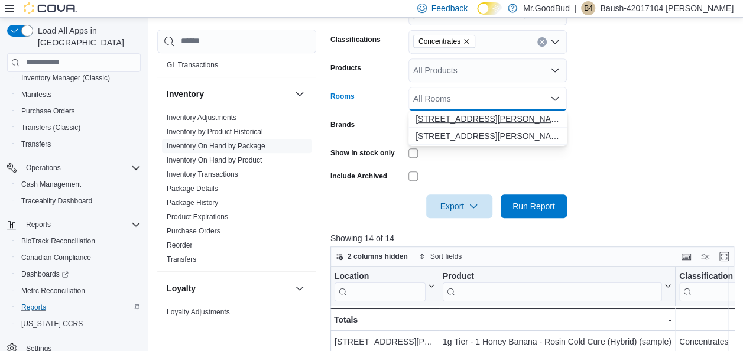
click at [529, 122] on span "[STREET_ADDRESS][PERSON_NAME] - Back Room" at bounding box center [487, 119] width 144 height 12
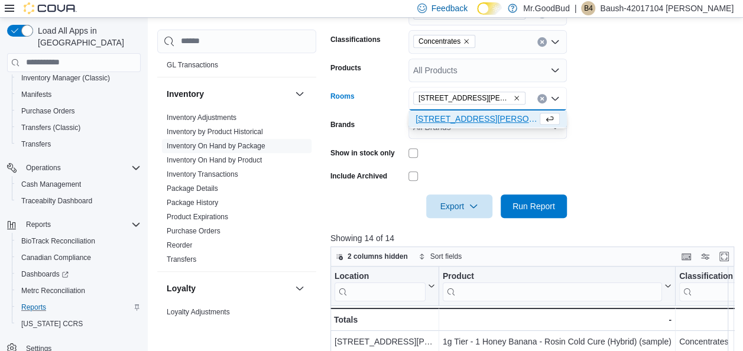
click at [553, 98] on icon "Close list of options" at bounding box center [554, 98] width 7 height 4
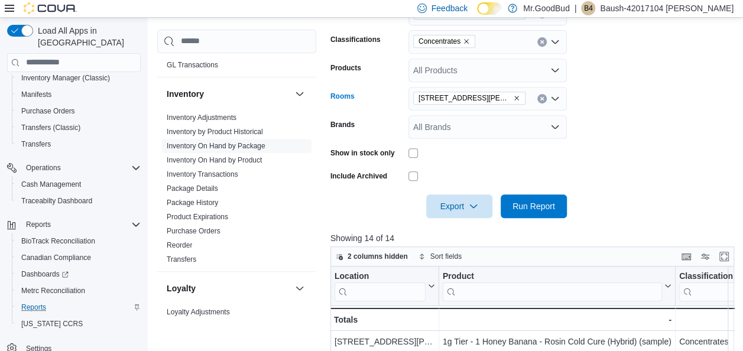
click at [551, 100] on icon "Open list of options" at bounding box center [554, 98] width 9 height 9
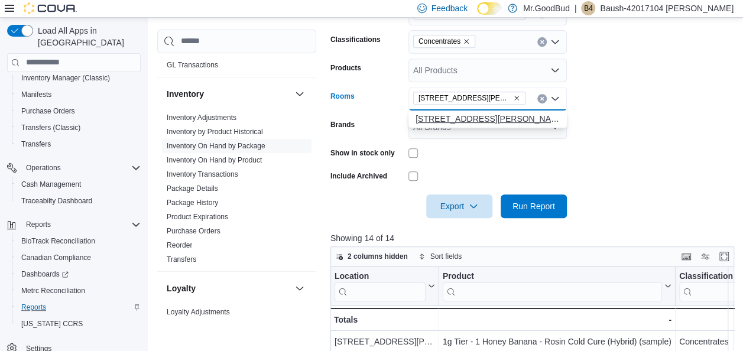
click at [533, 119] on span "[STREET_ADDRESS][PERSON_NAME] - Sales Floor" at bounding box center [487, 119] width 144 height 12
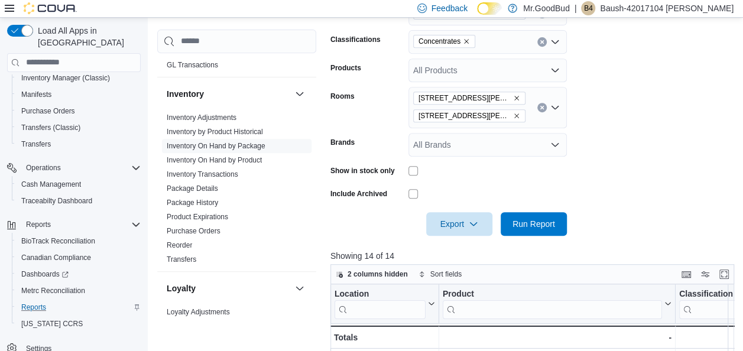
click at [602, 145] on form "Locations [STREET_ADDRESS][PERSON_NAME] Classifications Concentrates Products A…" at bounding box center [534, 112] width 408 height 248
click at [542, 233] on span "Run Report" at bounding box center [534, 224] width 52 height 24
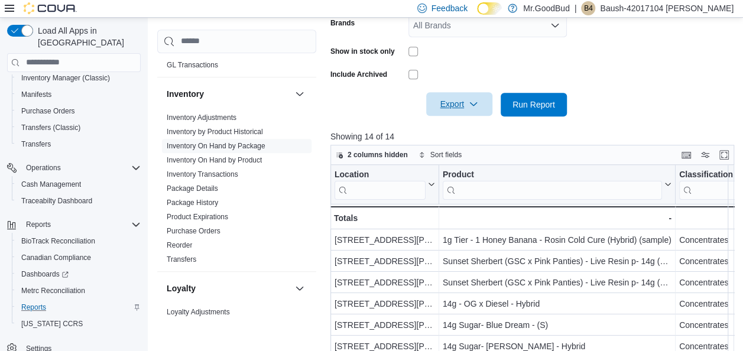
scroll to position [321, 0]
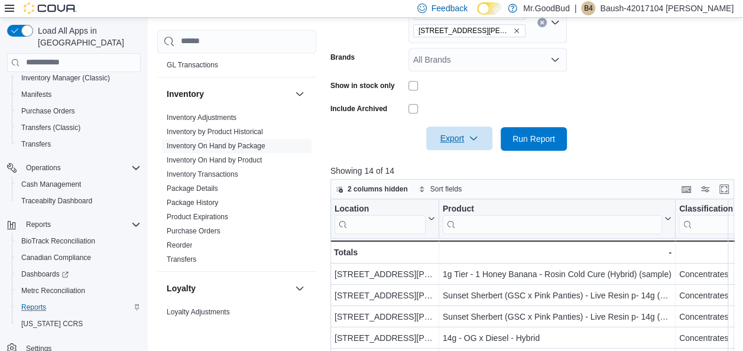
click at [466, 139] on span "Export" at bounding box center [459, 138] width 52 height 24
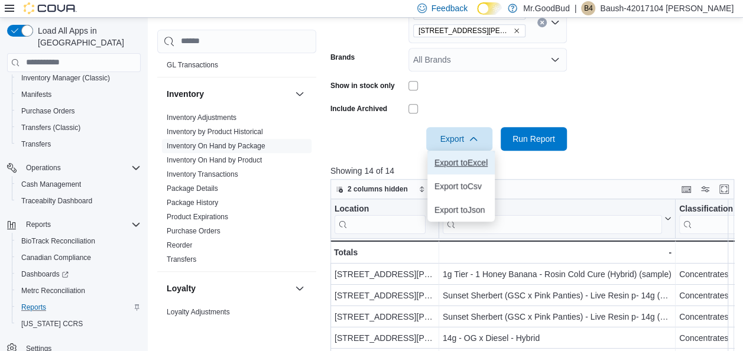
click at [467, 163] on span "Export to Excel" at bounding box center [460, 162] width 53 height 9
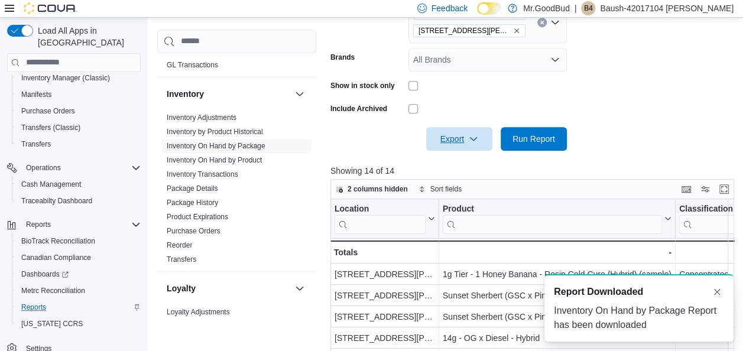
scroll to position [0, 0]
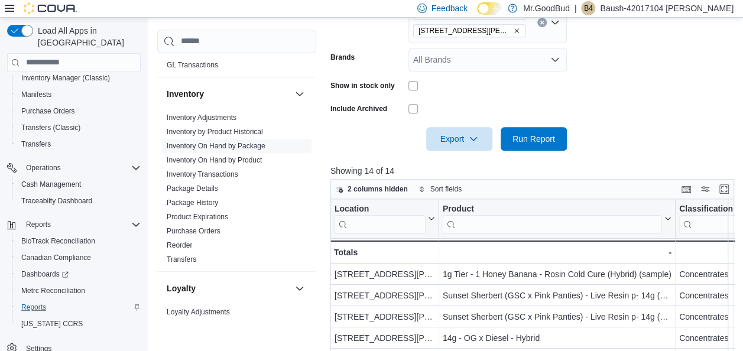
click at [719, 158] on div at bounding box center [534, 158] width 408 height 14
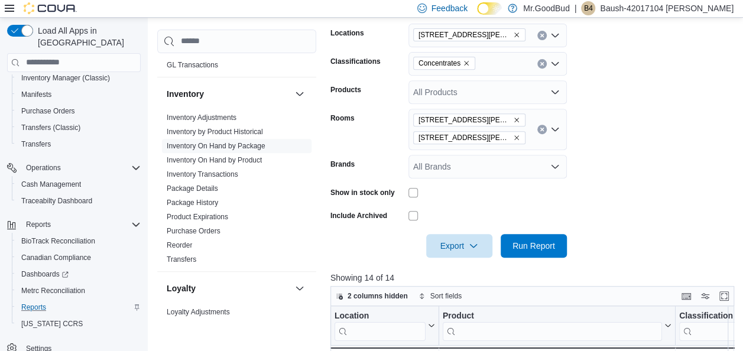
scroll to position [144, 0]
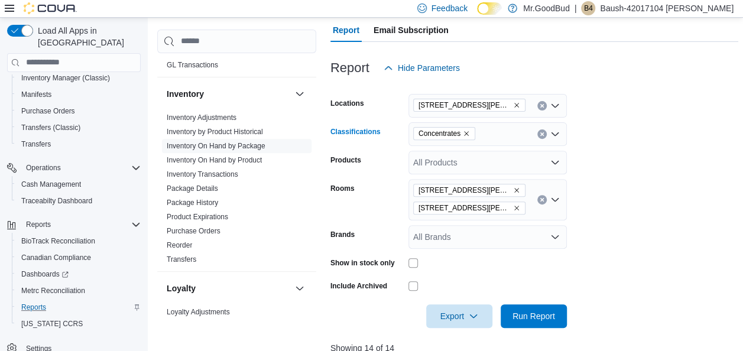
click at [466, 132] on icon "Remove Concentrates from selection in this group" at bounding box center [466, 133] width 7 height 7
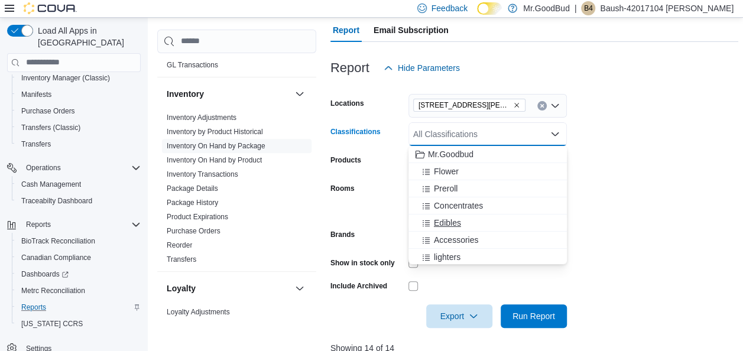
click at [501, 222] on div "Edibles" at bounding box center [487, 223] width 144 height 12
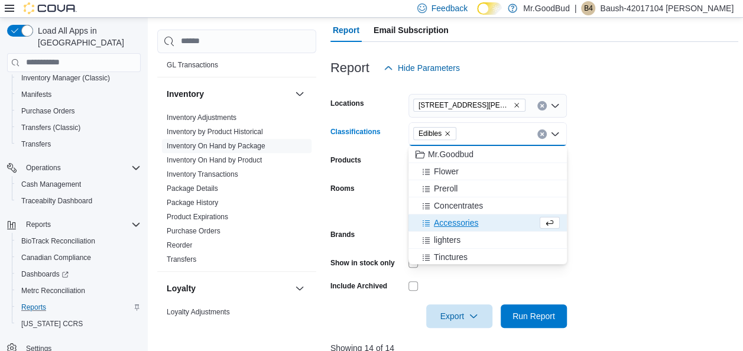
click at [704, 199] on form "Locations [STREET_ADDRESS][PERSON_NAME] Edibles Combo box. Selected. Edibles. P…" at bounding box center [534, 204] width 408 height 248
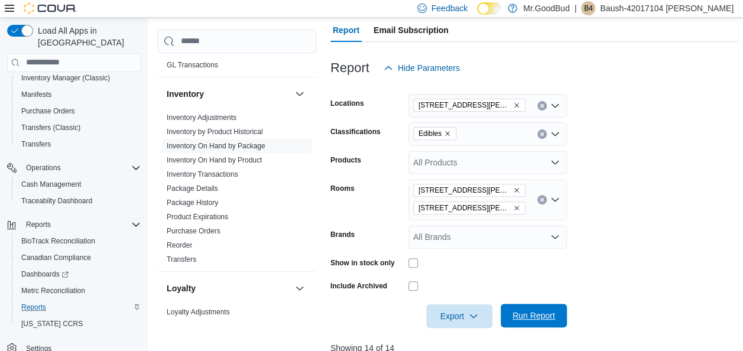
click at [551, 312] on span "Run Report" at bounding box center [533, 316] width 43 height 12
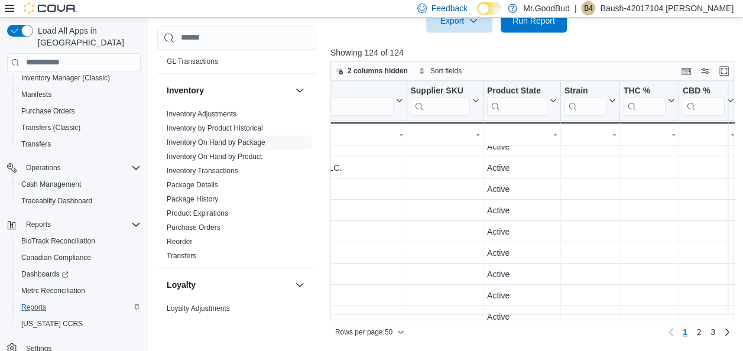
scroll to position [203, 0]
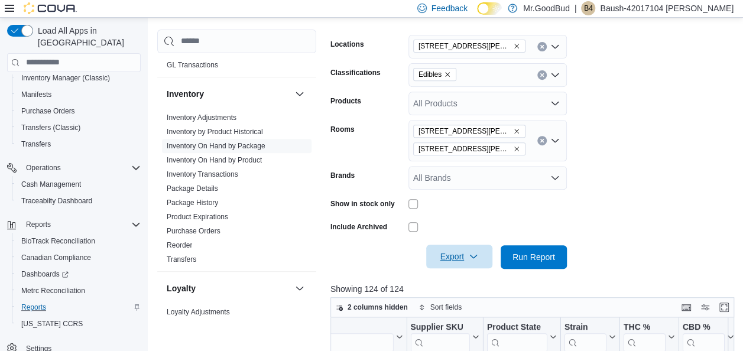
click at [441, 254] on span "Export" at bounding box center [459, 257] width 52 height 24
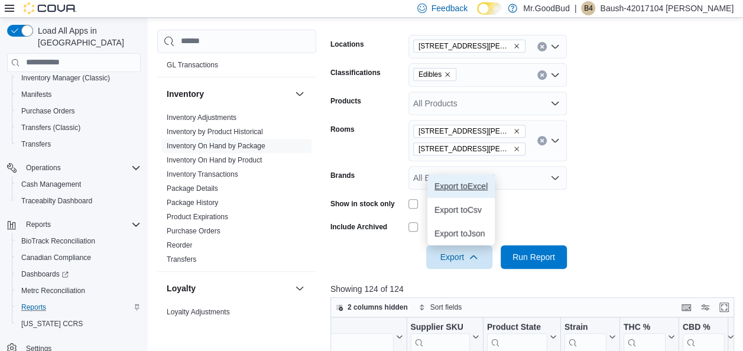
click at [478, 188] on span "Export to Excel" at bounding box center [460, 185] width 53 height 9
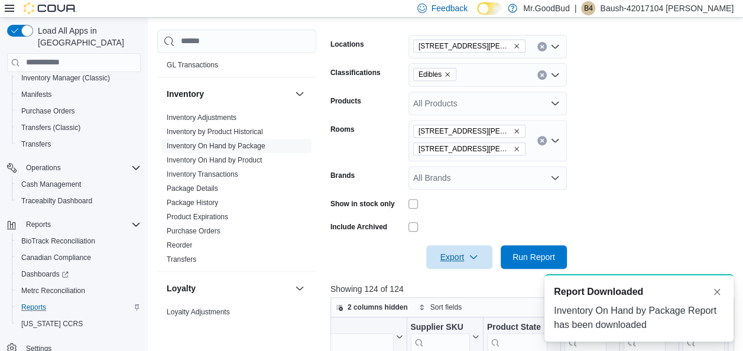
scroll to position [0, 0]
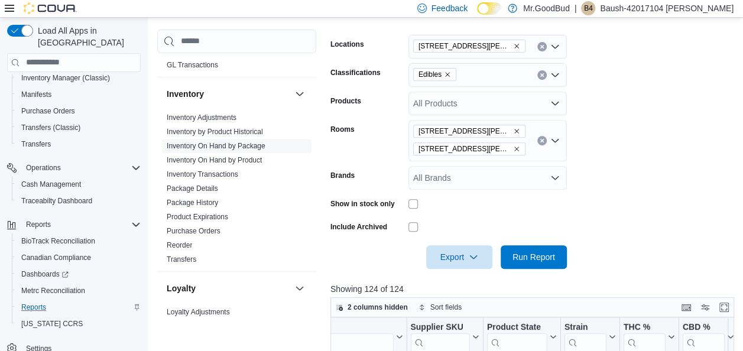
click at [719, 221] on form "Locations [STREET_ADDRESS][PERSON_NAME] Edibles Products All Products Rooms [ST…" at bounding box center [534, 145] width 408 height 248
